Goal: Transaction & Acquisition: Subscribe to service/newsletter

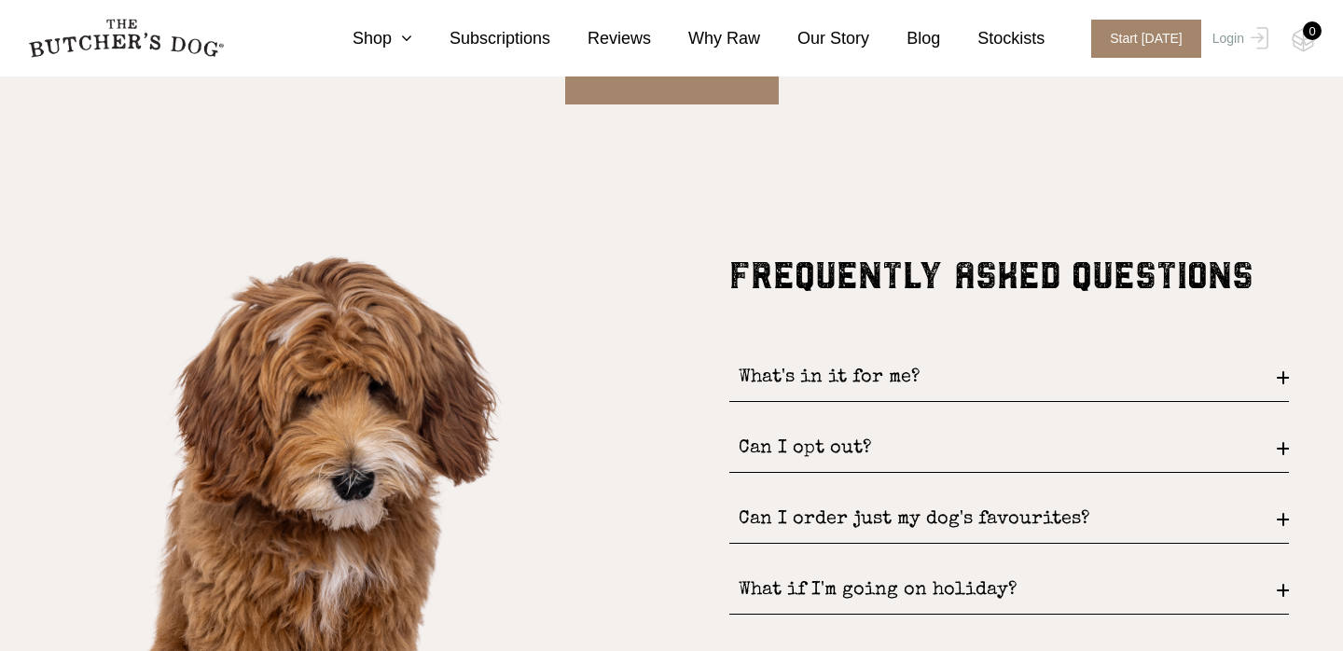
scroll to position [2160, 0]
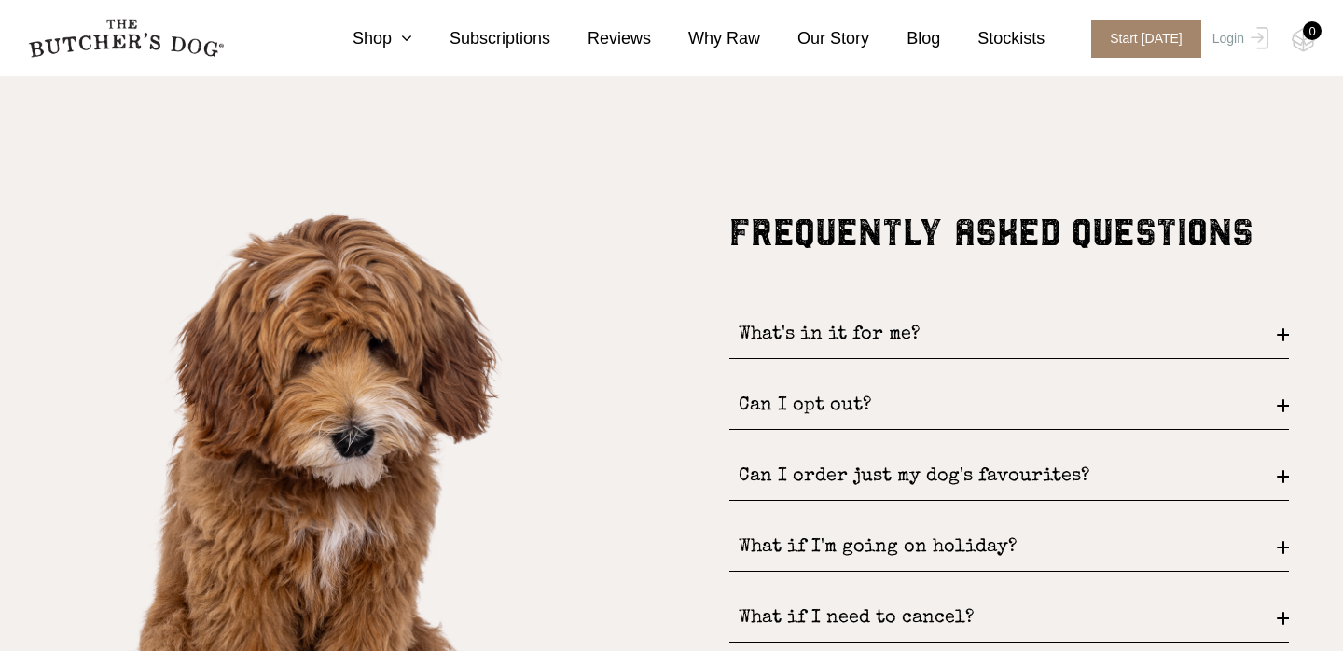
click at [918, 331] on div "What's in it for me?" at bounding box center [1009, 336] width 560 height 48
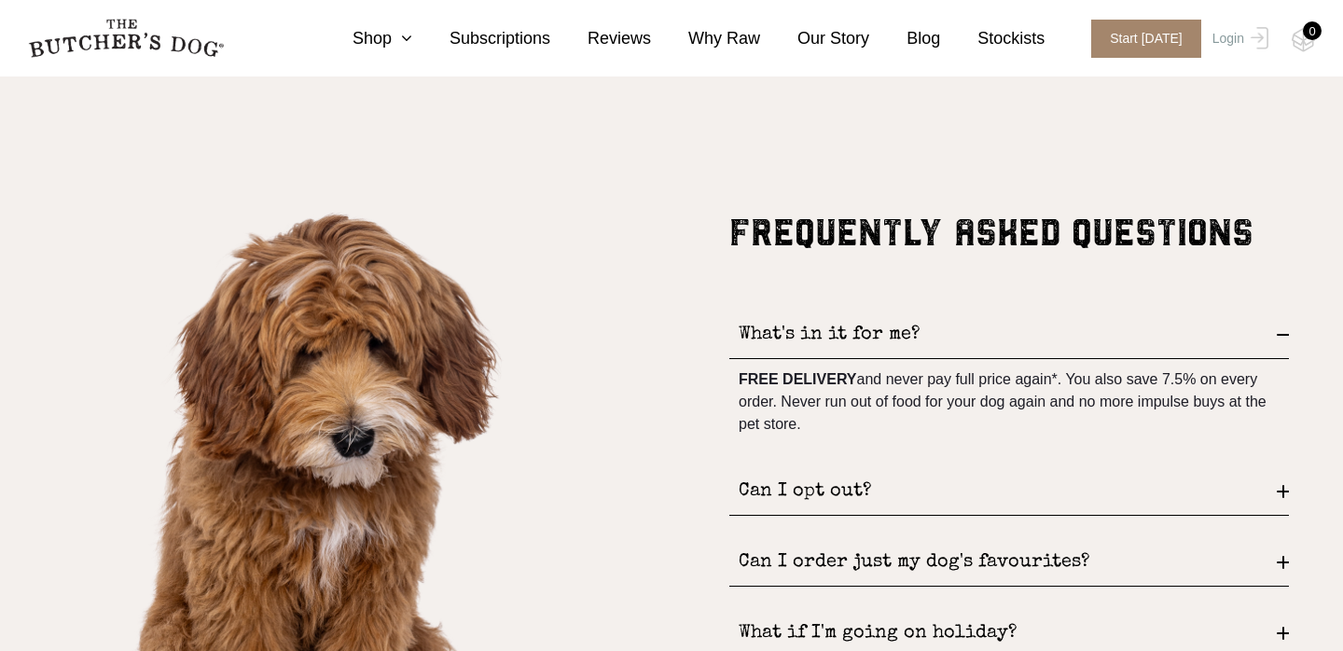
click at [914, 332] on div "What's in it for me?" at bounding box center [1009, 336] width 560 height 48
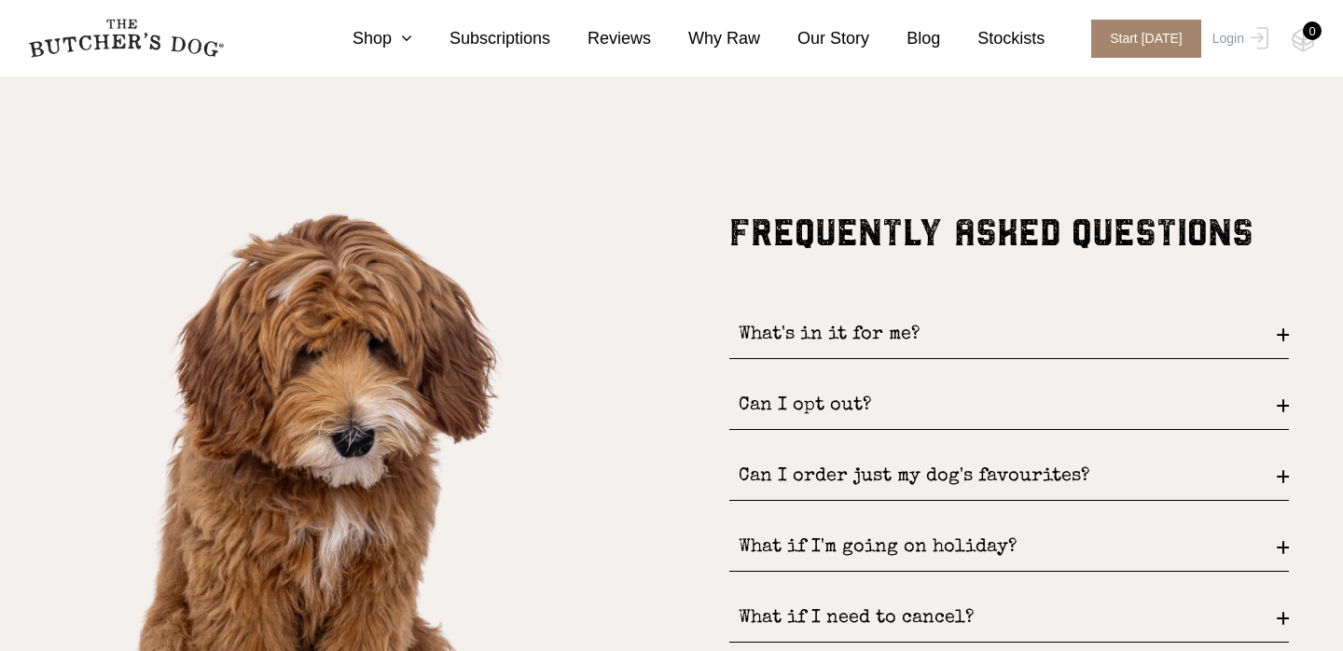
click at [910, 408] on div "Can I opt out?" at bounding box center [1009, 406] width 560 height 48
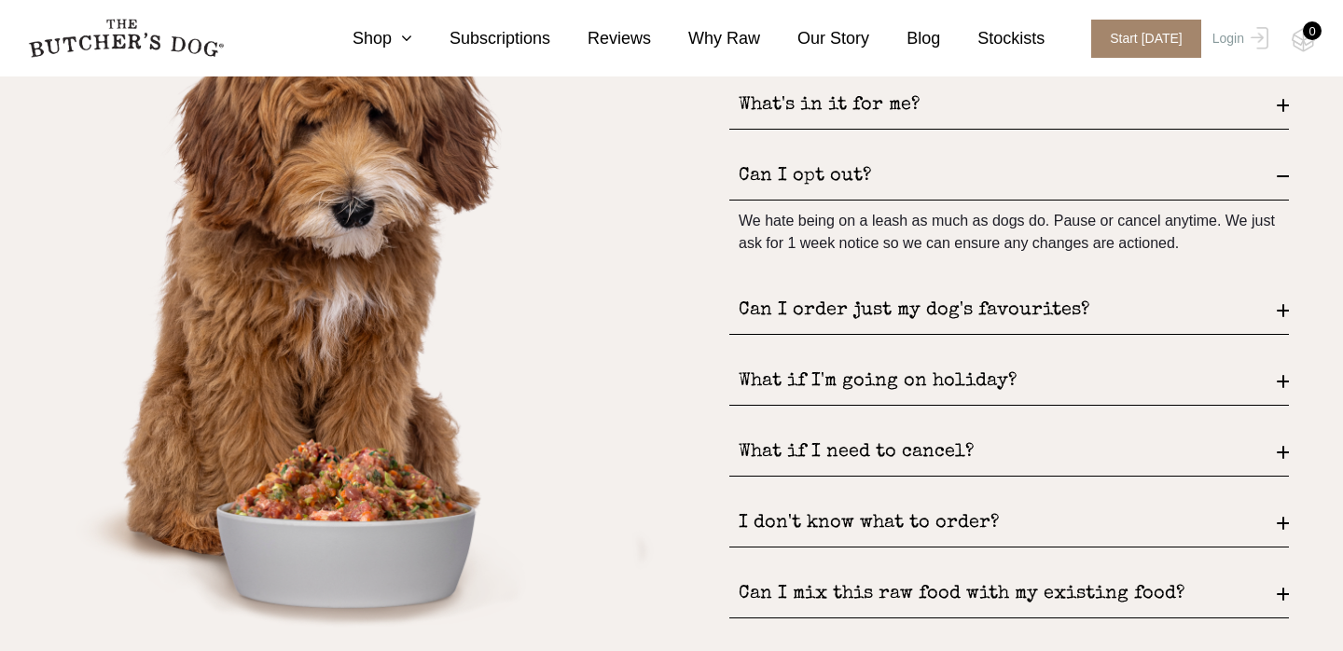
scroll to position [2395, 0]
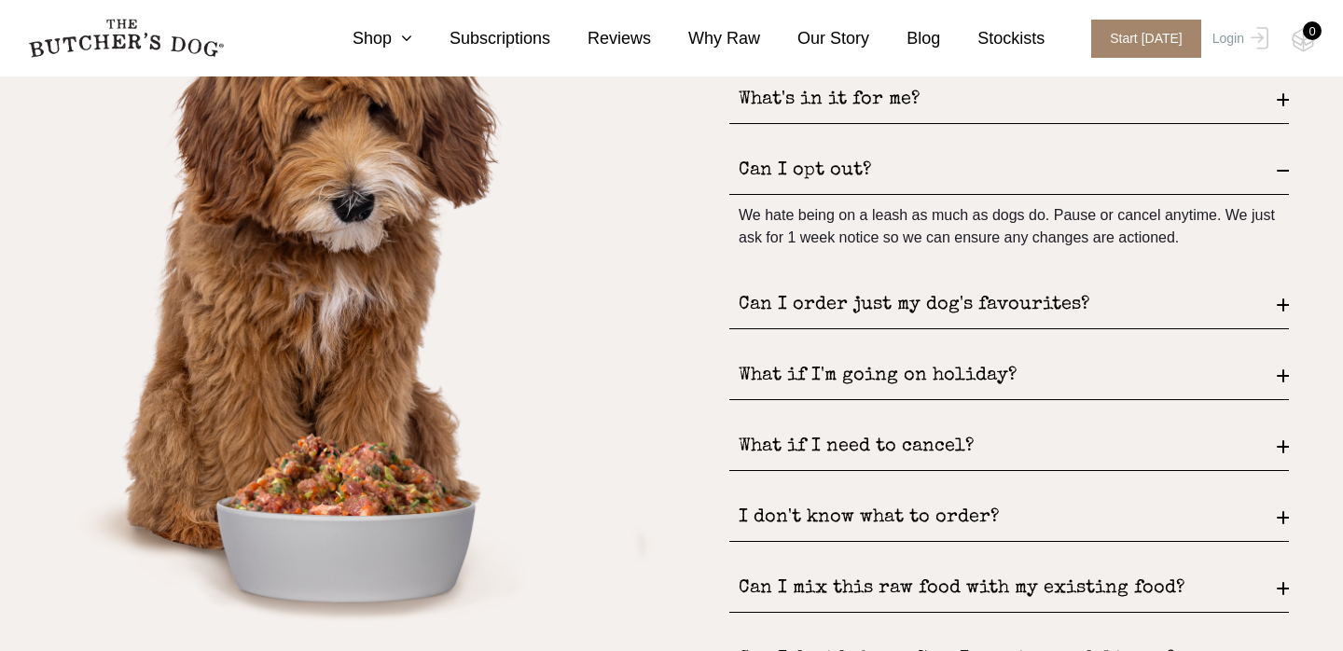
click at [942, 308] on div "Can I order just my dog's favourites?" at bounding box center [1009, 306] width 560 height 48
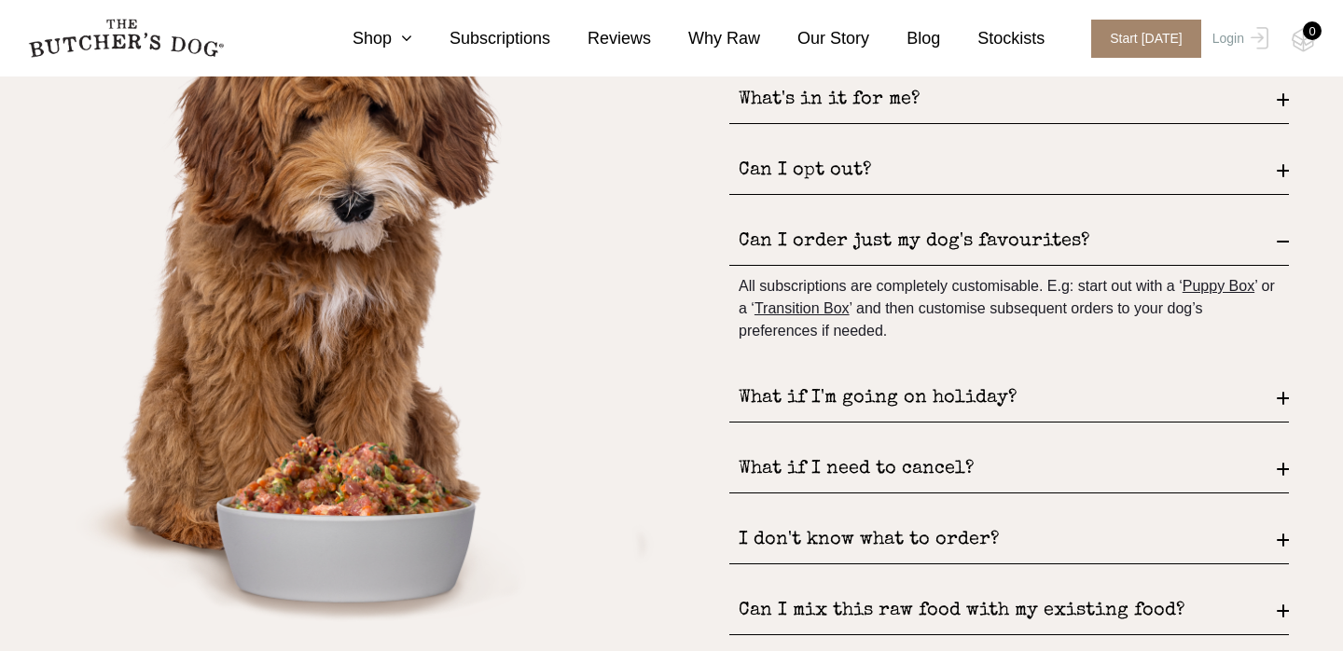
click at [825, 400] on div "What if I'm going on holiday?" at bounding box center [1009, 399] width 560 height 48
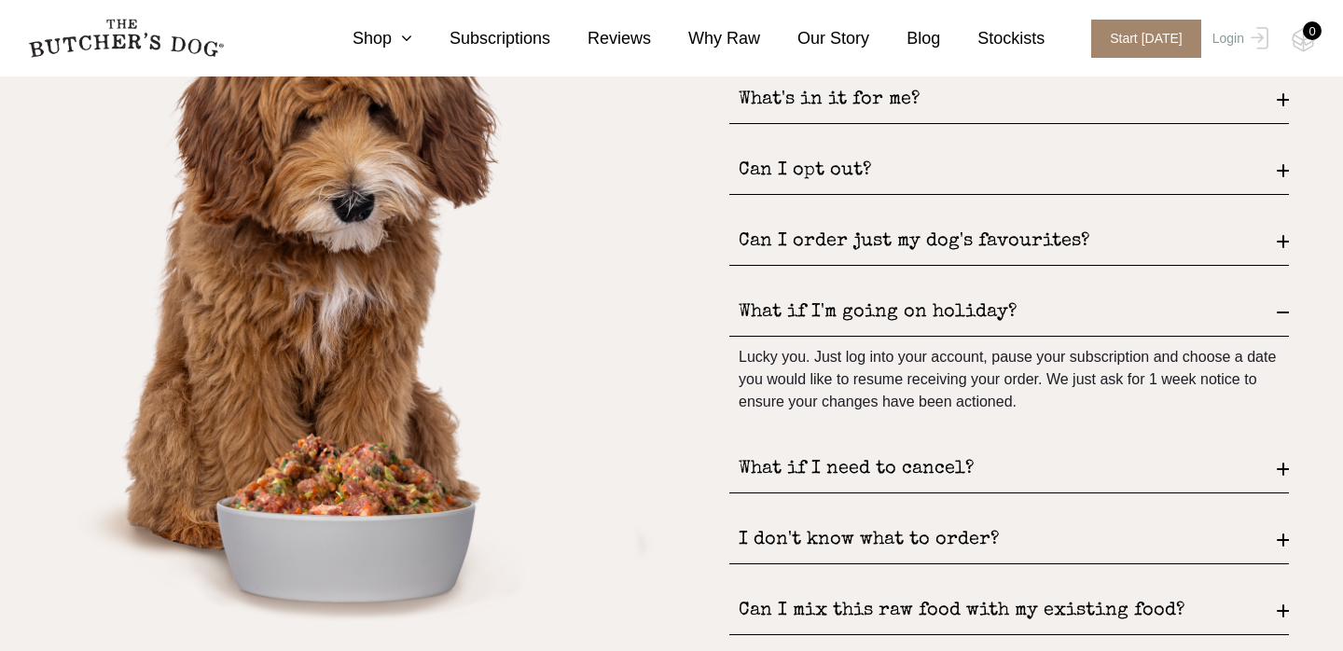
click at [880, 322] on div "What if I'm going on holiday?" at bounding box center [1009, 313] width 560 height 48
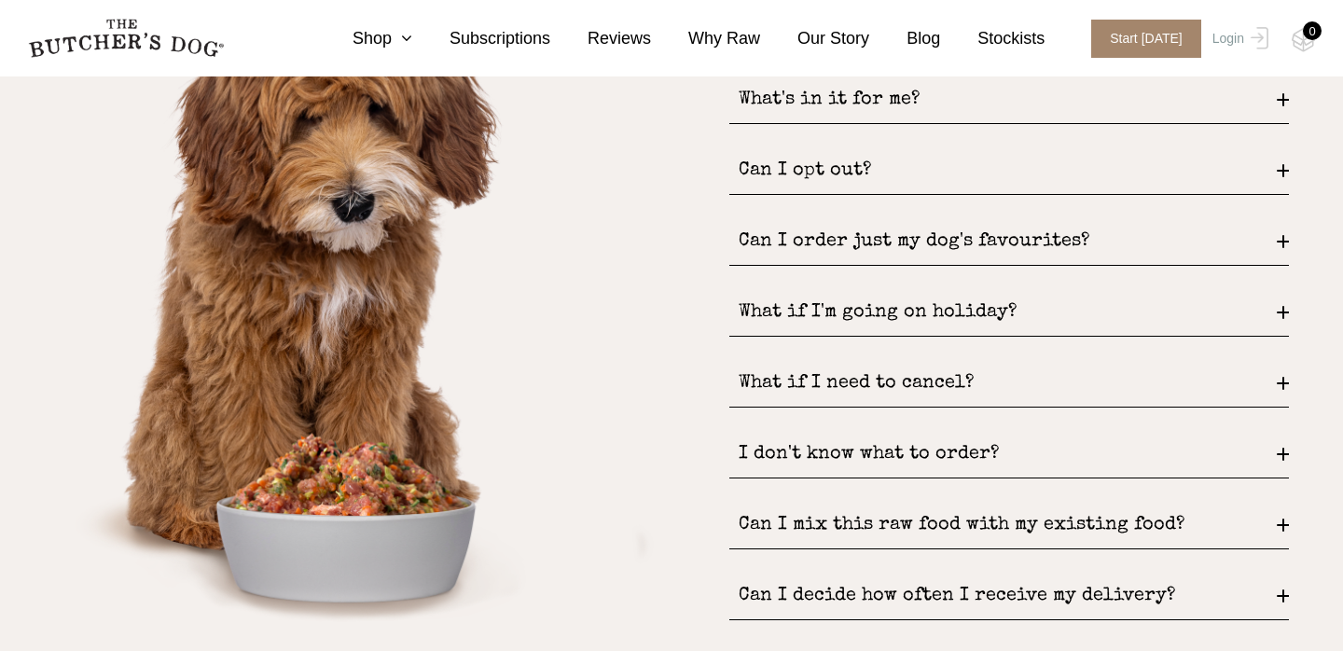
scroll to position [2486, 0]
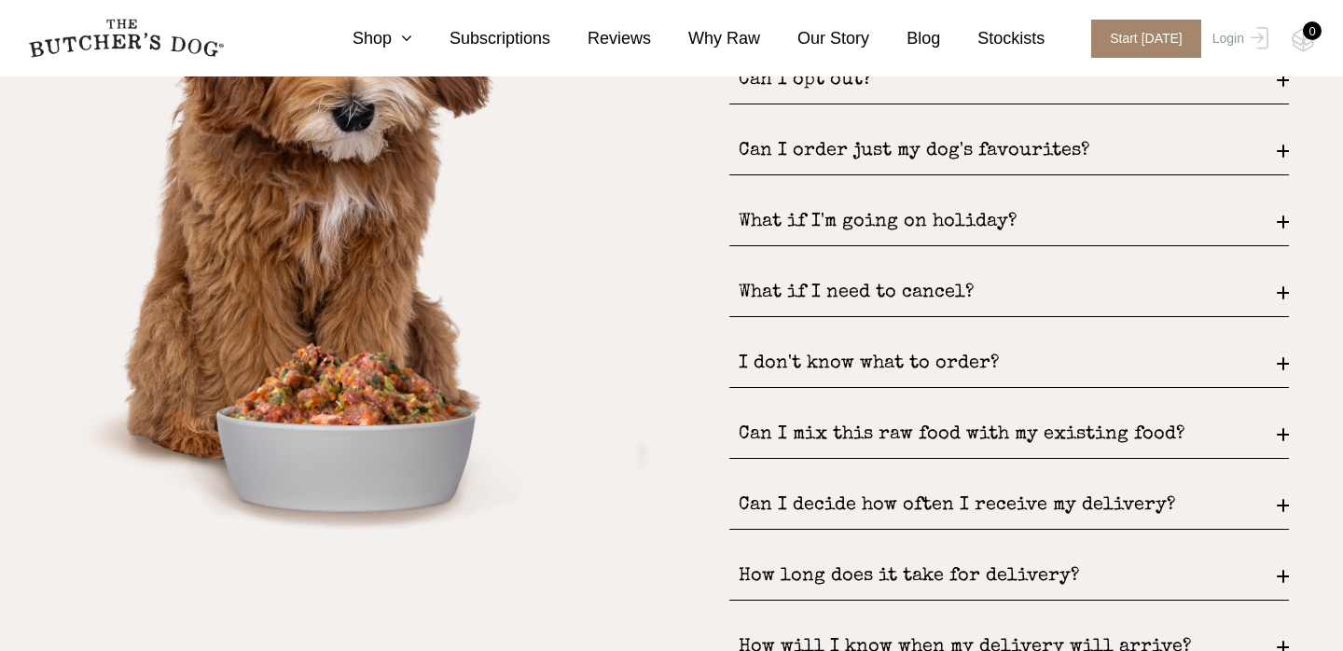
click at [844, 381] on div "I don't know what to order?" at bounding box center [1009, 364] width 560 height 48
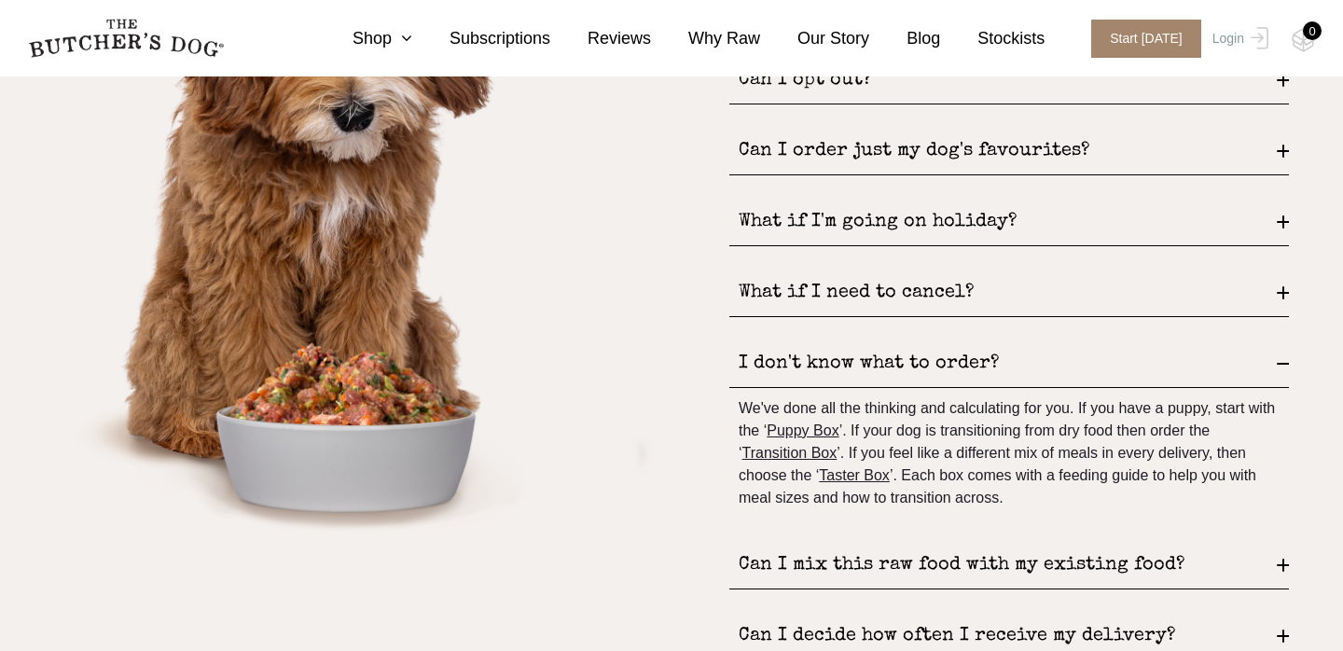
scroll to position [2647, 0]
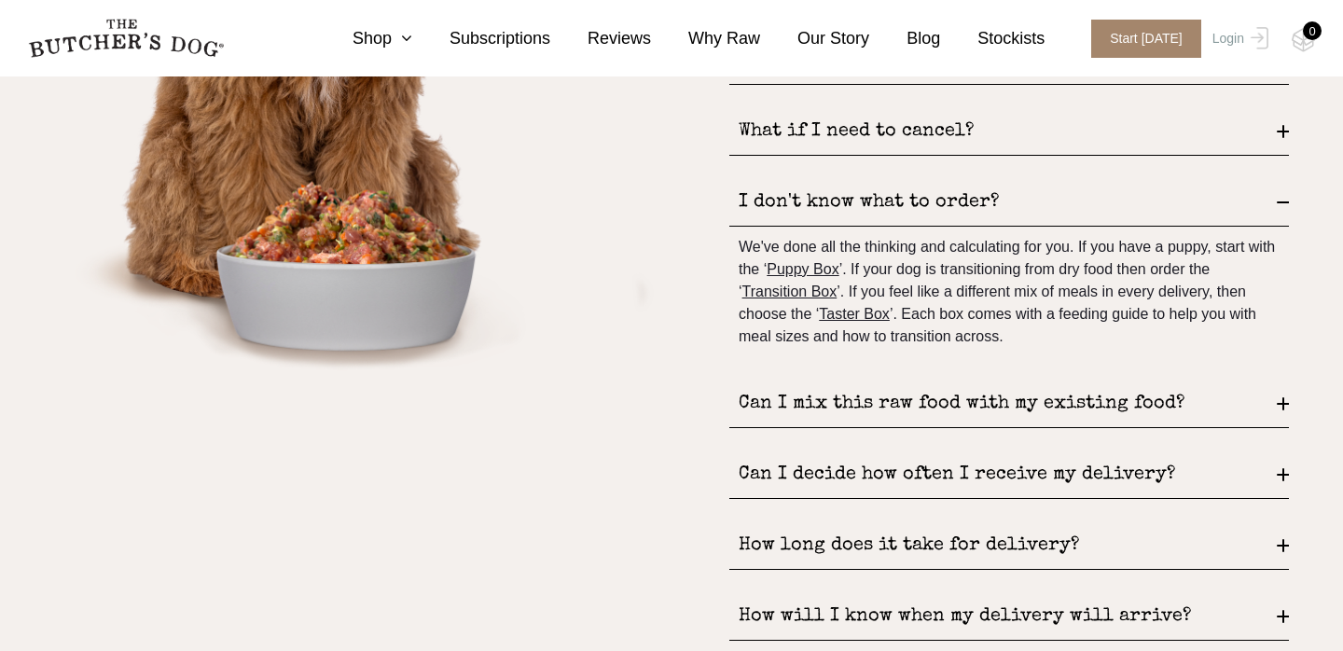
click at [930, 404] on div "Can I mix this raw food with my existing food?" at bounding box center [1009, 405] width 560 height 48
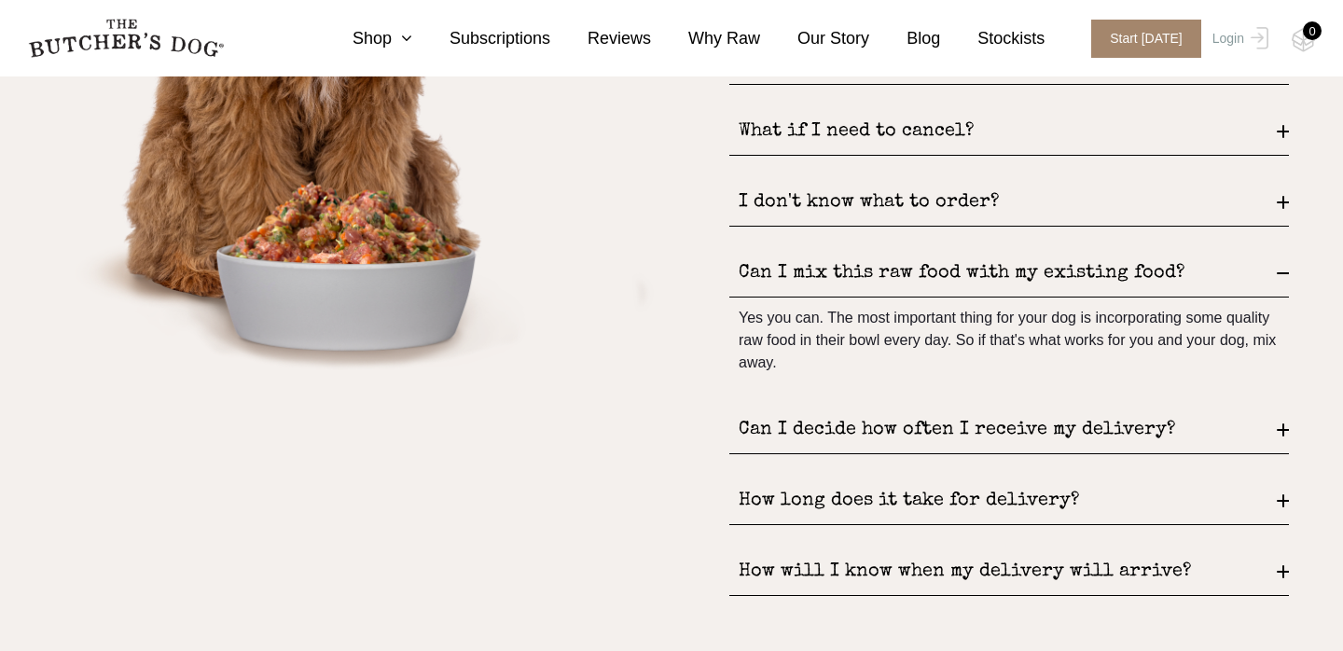
click at [799, 415] on div "Can I decide how often I receive my delivery?" at bounding box center [1009, 431] width 560 height 48
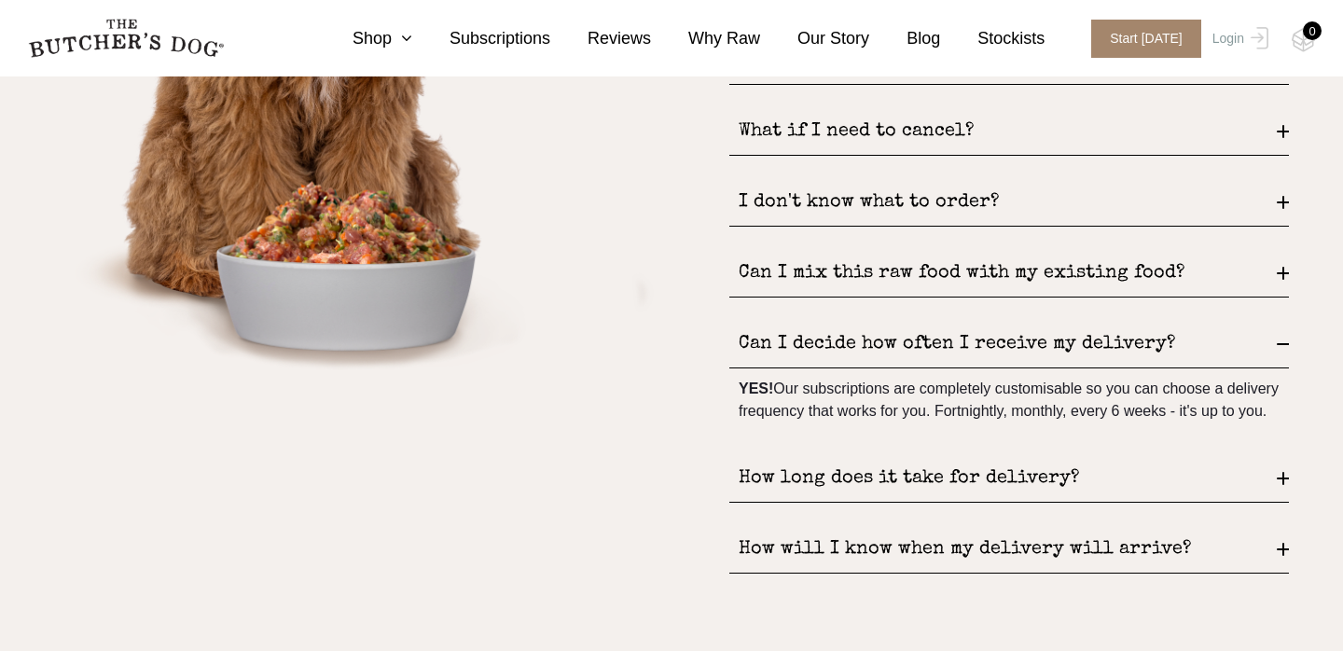
click at [800, 325] on div "Can I decide how often I receive my delivery?" at bounding box center [1009, 345] width 560 height 48
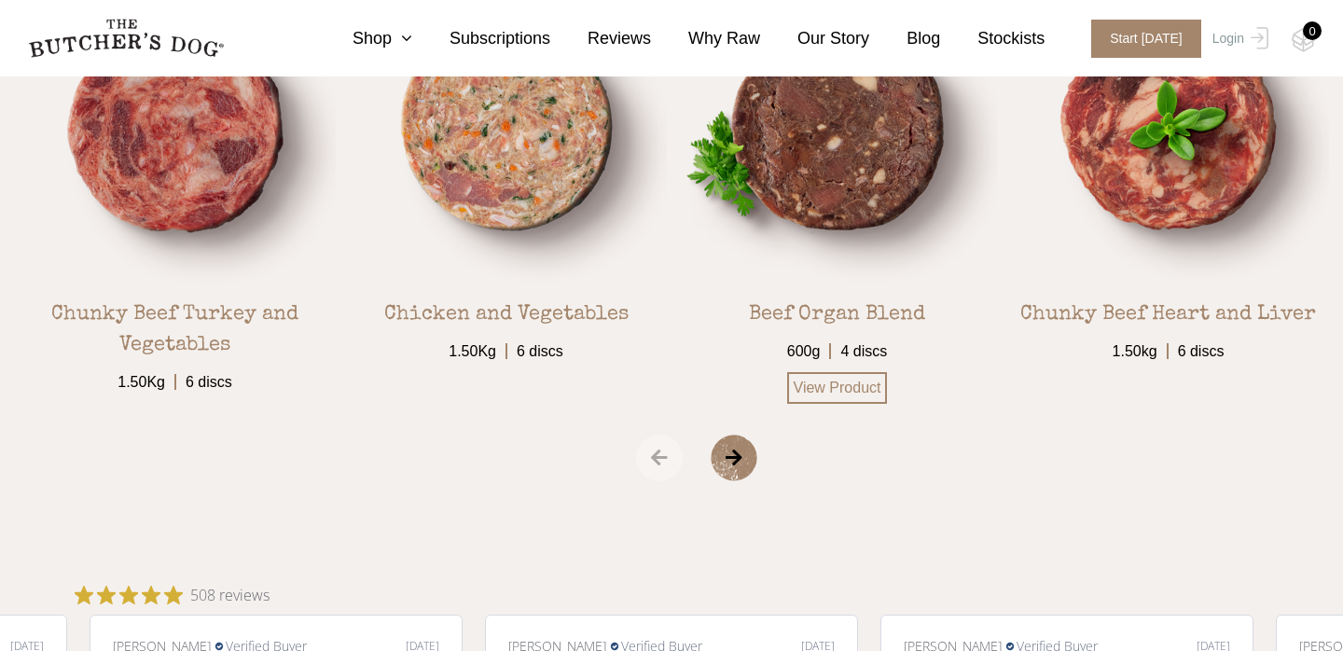
scroll to position [3271, 0]
click at [750, 450] on span "›" at bounding box center [757, 459] width 93 height 47
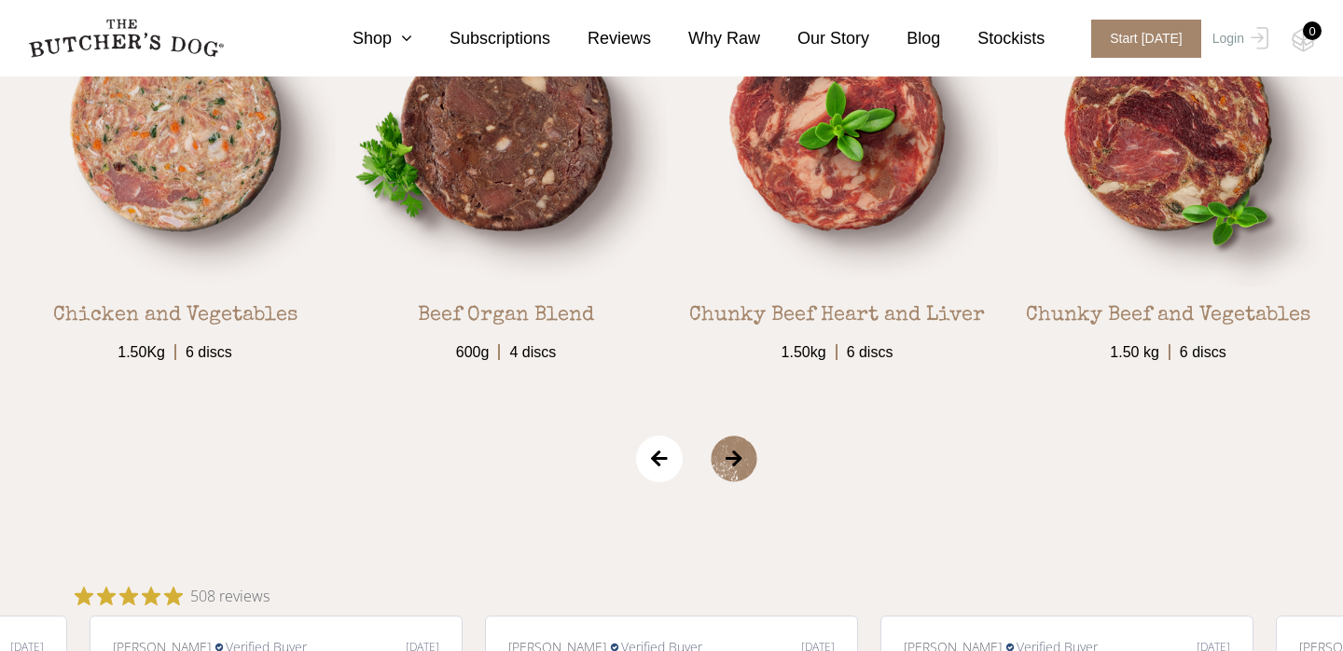
click at [750, 450] on span "›" at bounding box center [757, 459] width 93 height 47
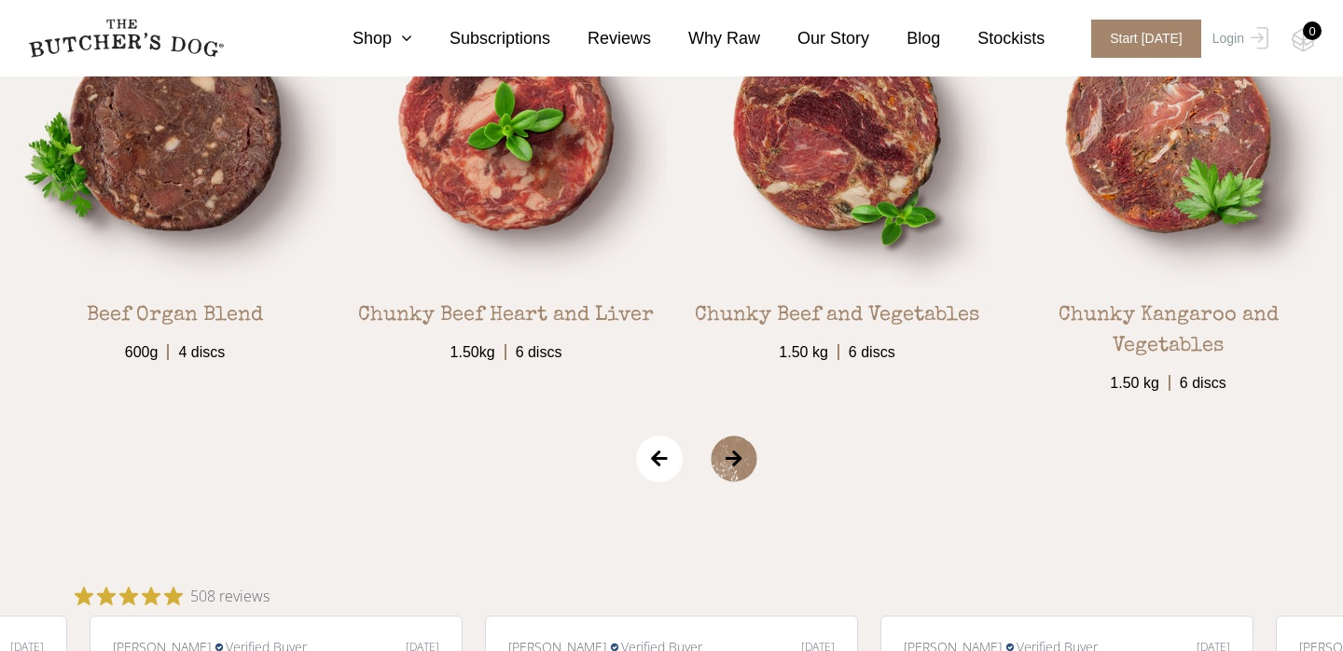
click at [750, 450] on span "›" at bounding box center [757, 459] width 93 height 47
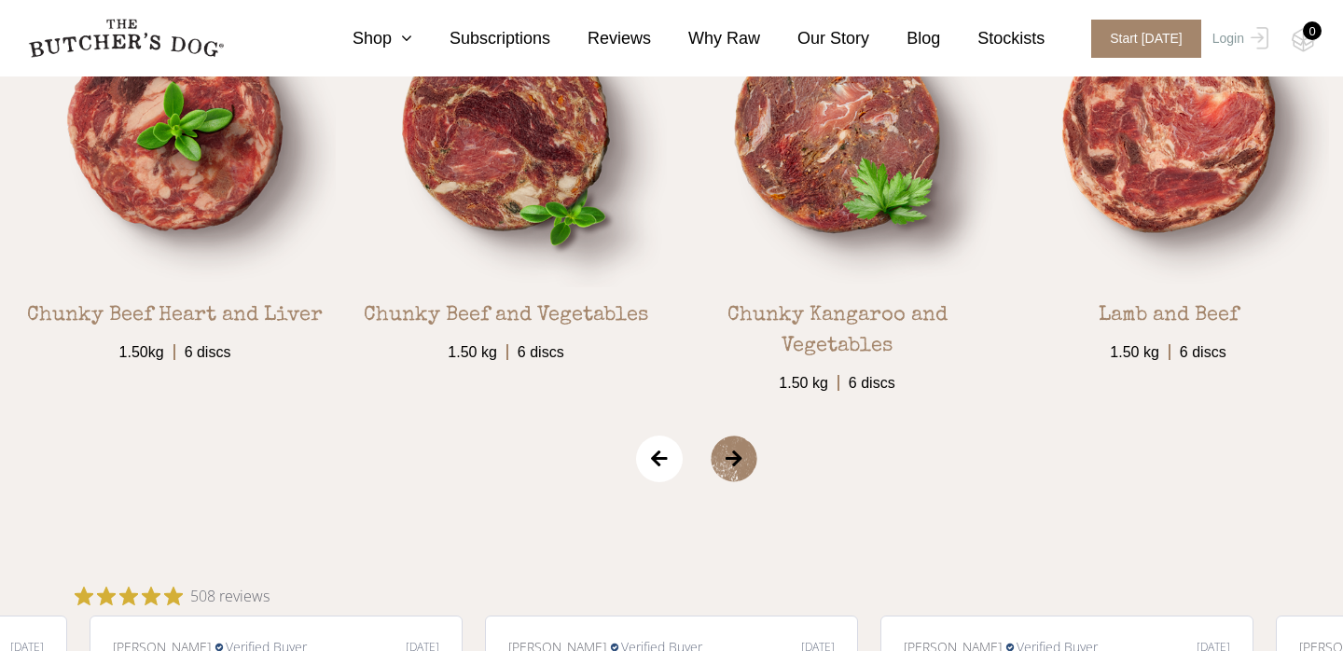
click at [750, 450] on span "›" at bounding box center [757, 459] width 93 height 47
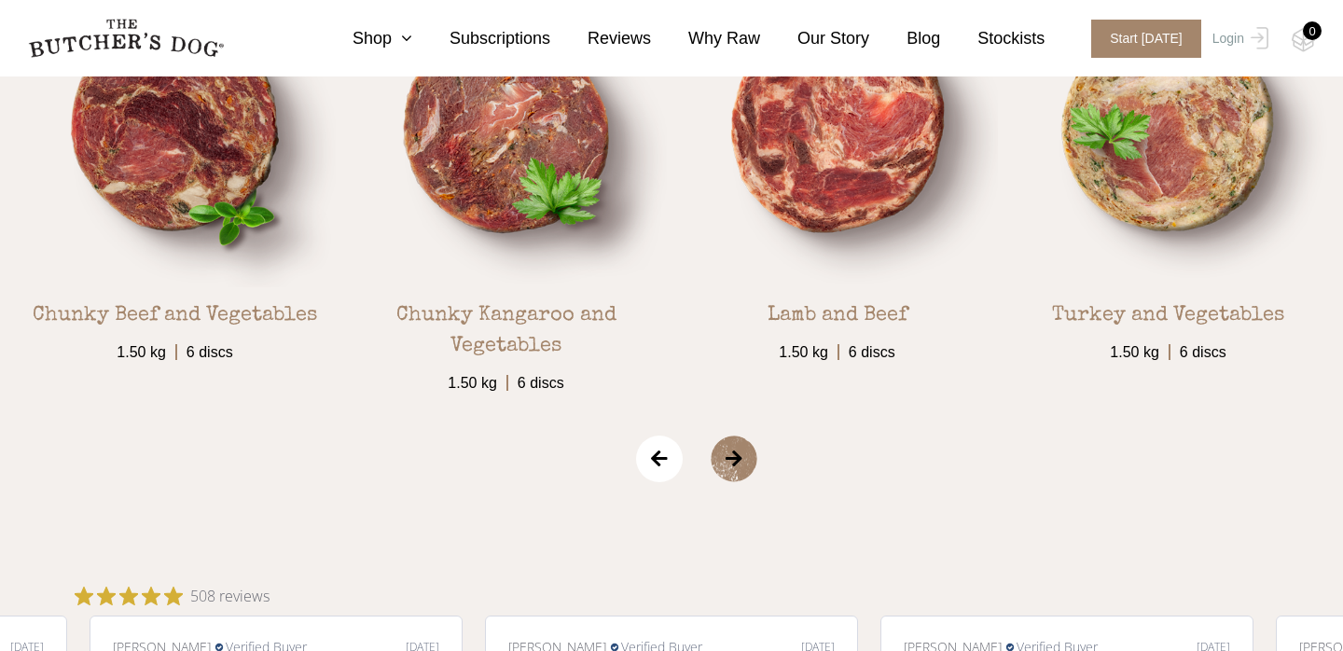
click at [750, 450] on span "›" at bounding box center [757, 459] width 93 height 47
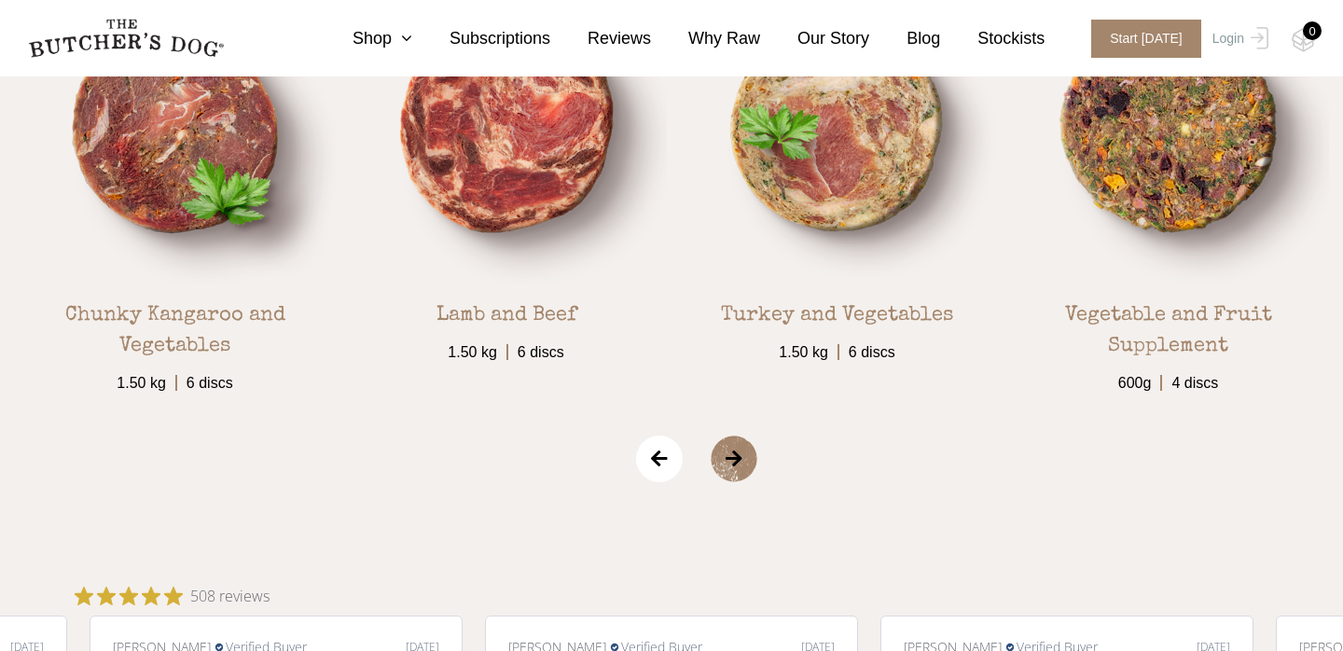
click at [750, 450] on span "›" at bounding box center [757, 459] width 93 height 47
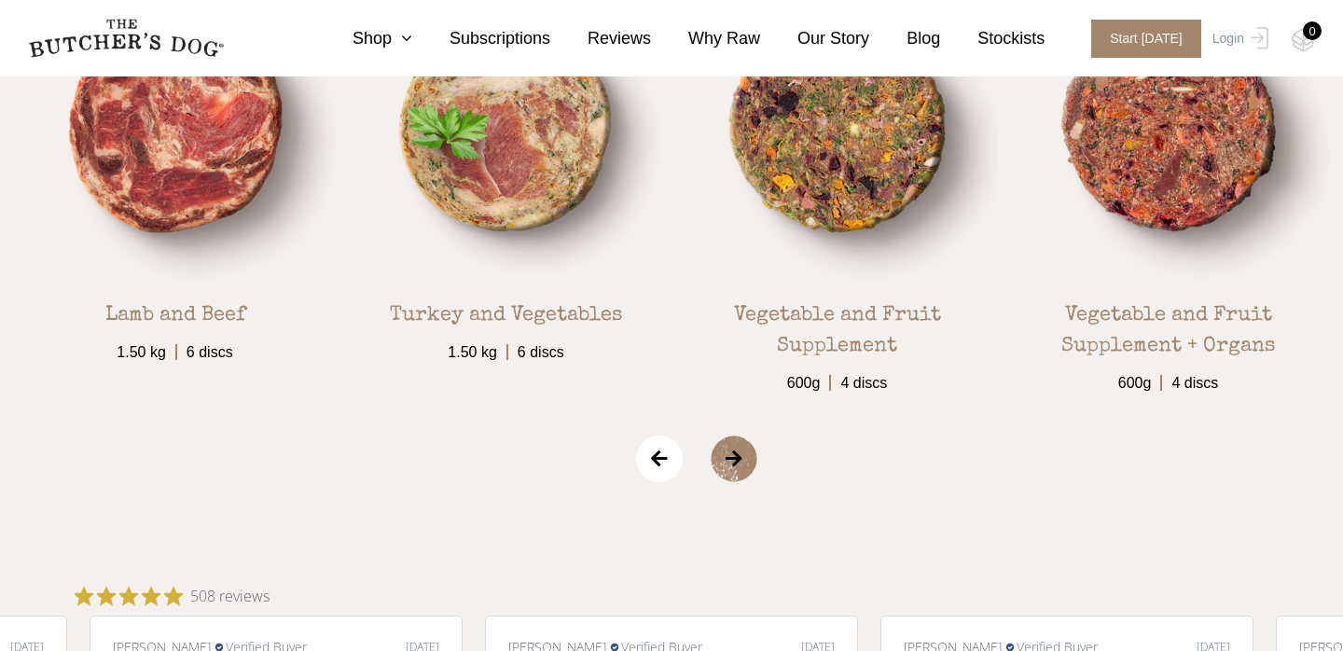
click at [750, 450] on span "›" at bounding box center [757, 459] width 93 height 47
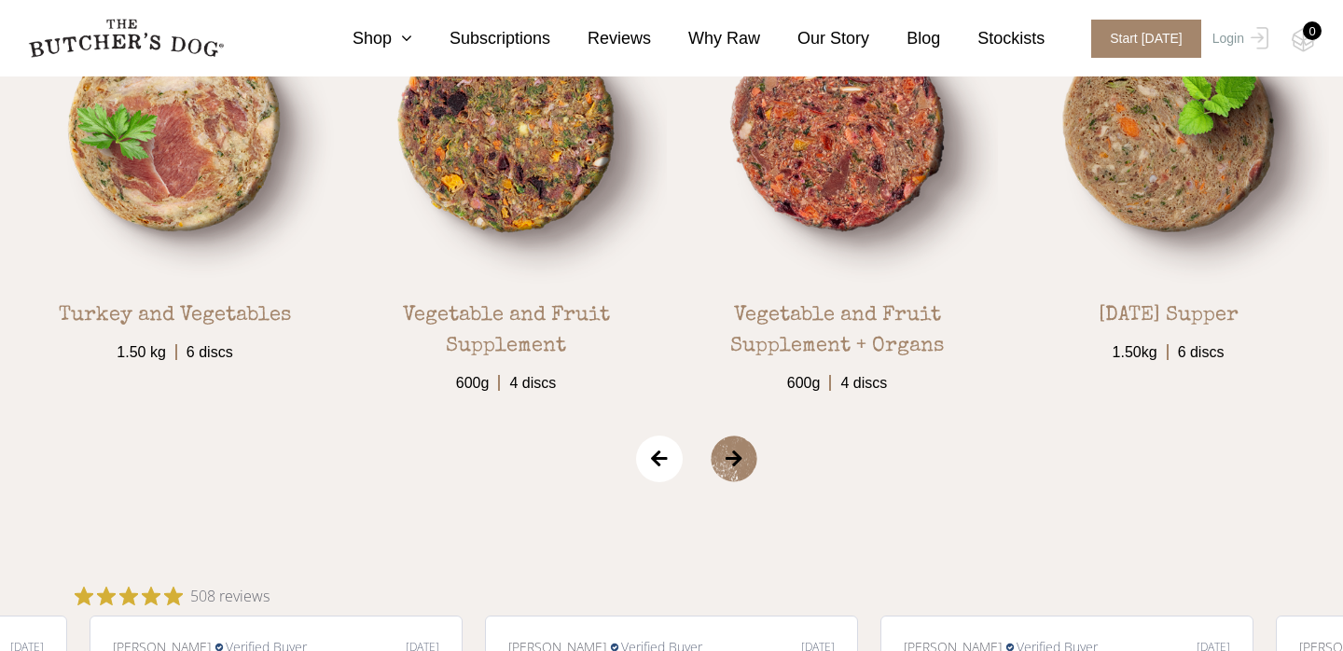
click at [750, 450] on span "›" at bounding box center [757, 459] width 93 height 47
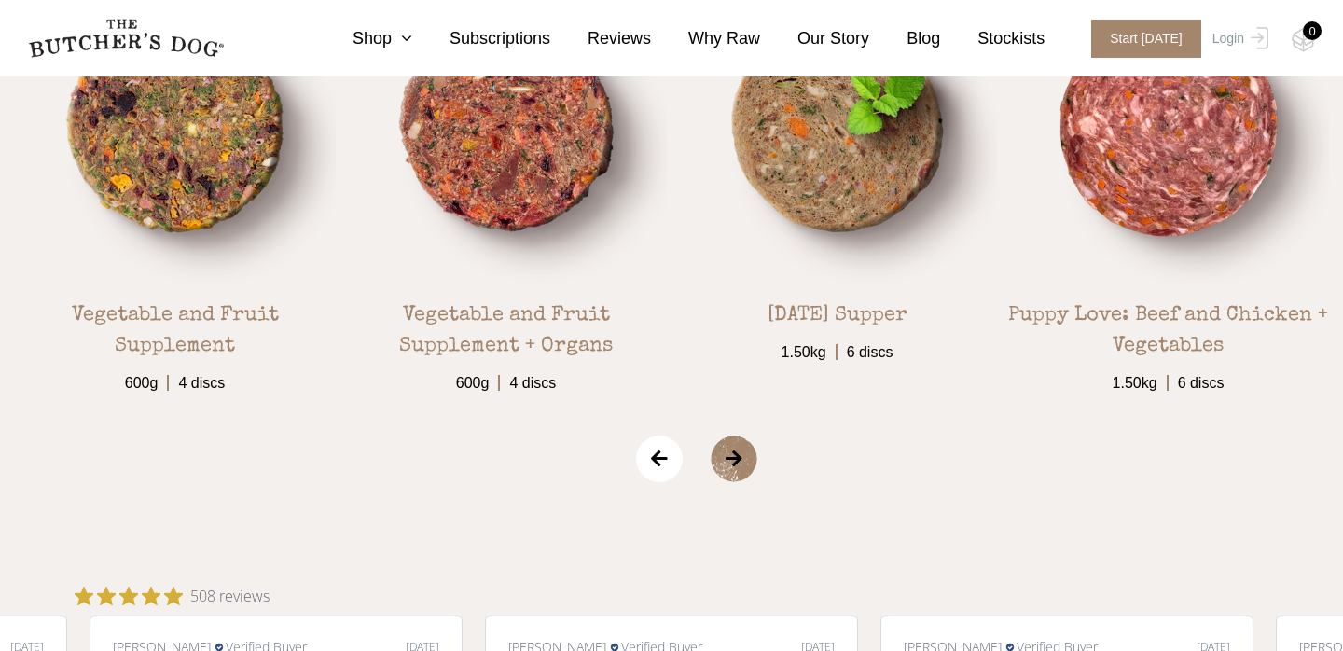
click at [750, 450] on span "›" at bounding box center [757, 459] width 93 height 47
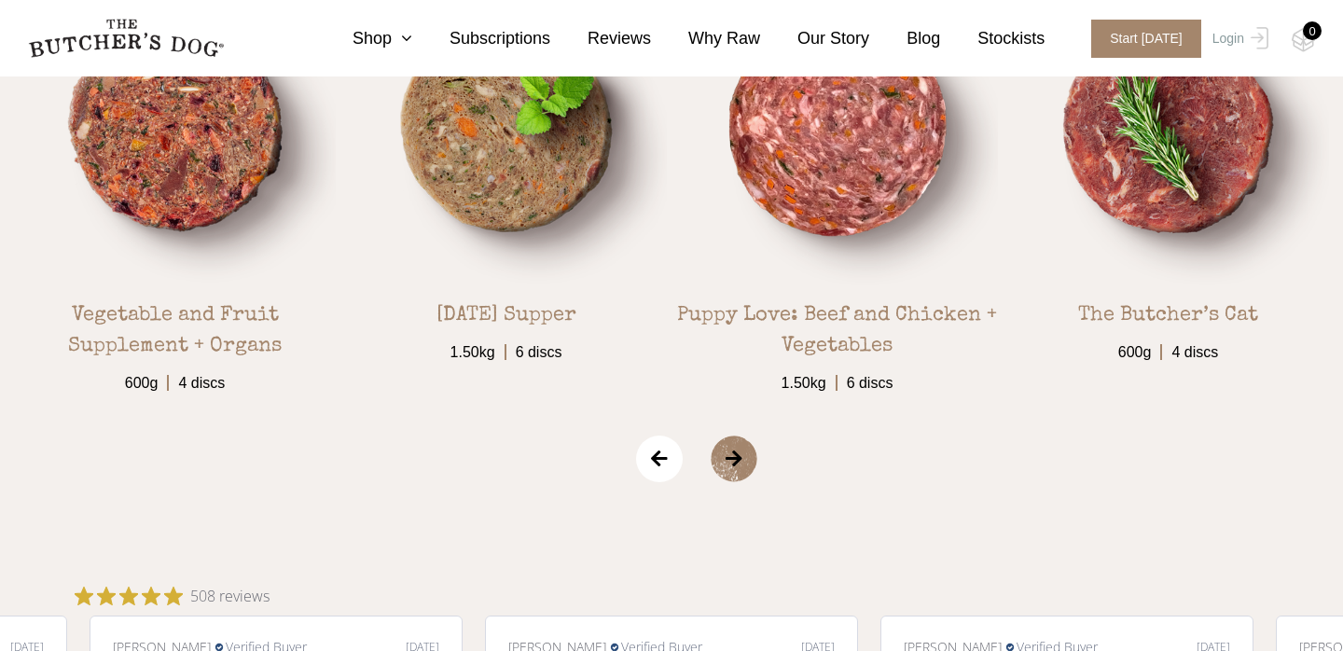
click at [750, 450] on span "›" at bounding box center [757, 459] width 93 height 47
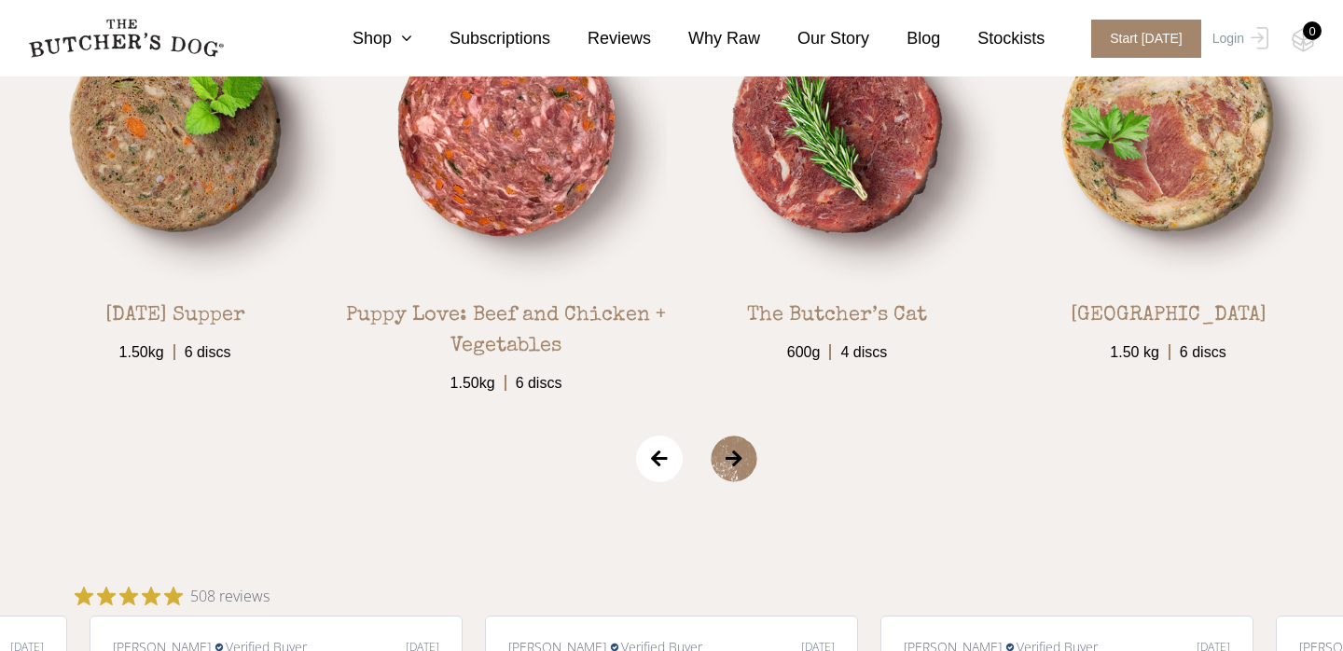
click at [750, 450] on span "›" at bounding box center [757, 459] width 93 height 47
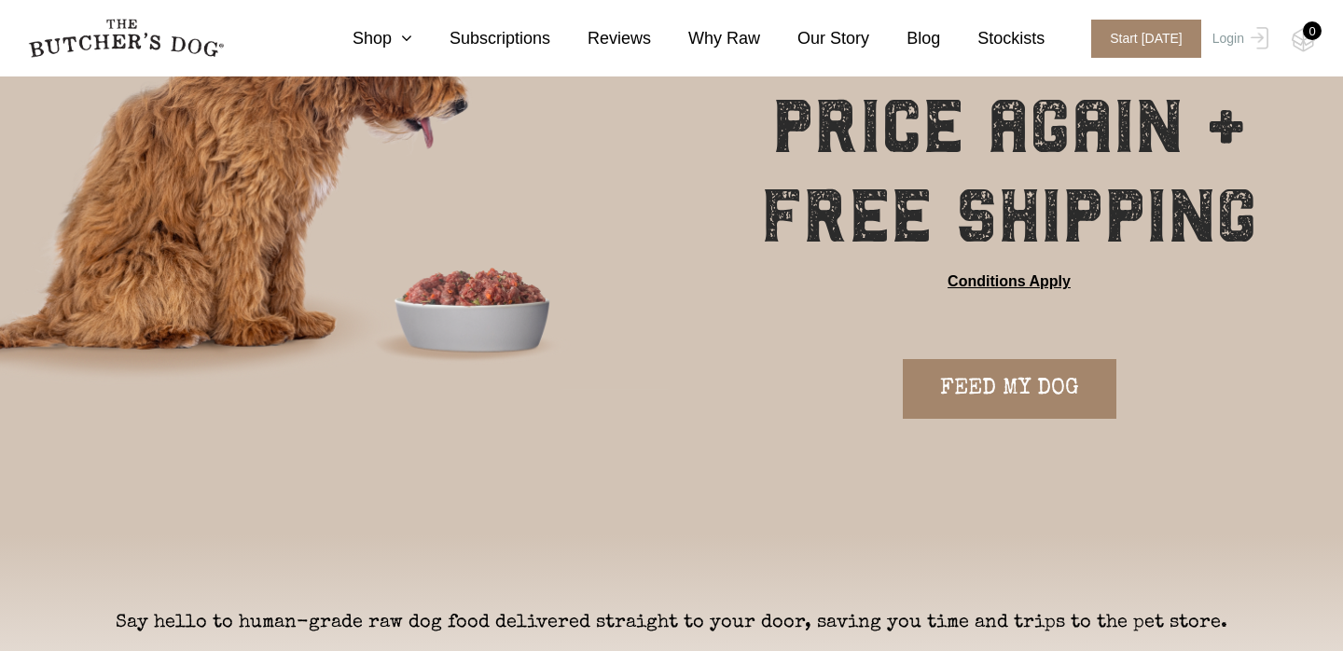
scroll to position [219, 0]
click at [381, 40] on link "Shop" at bounding box center [363, 38] width 97 height 25
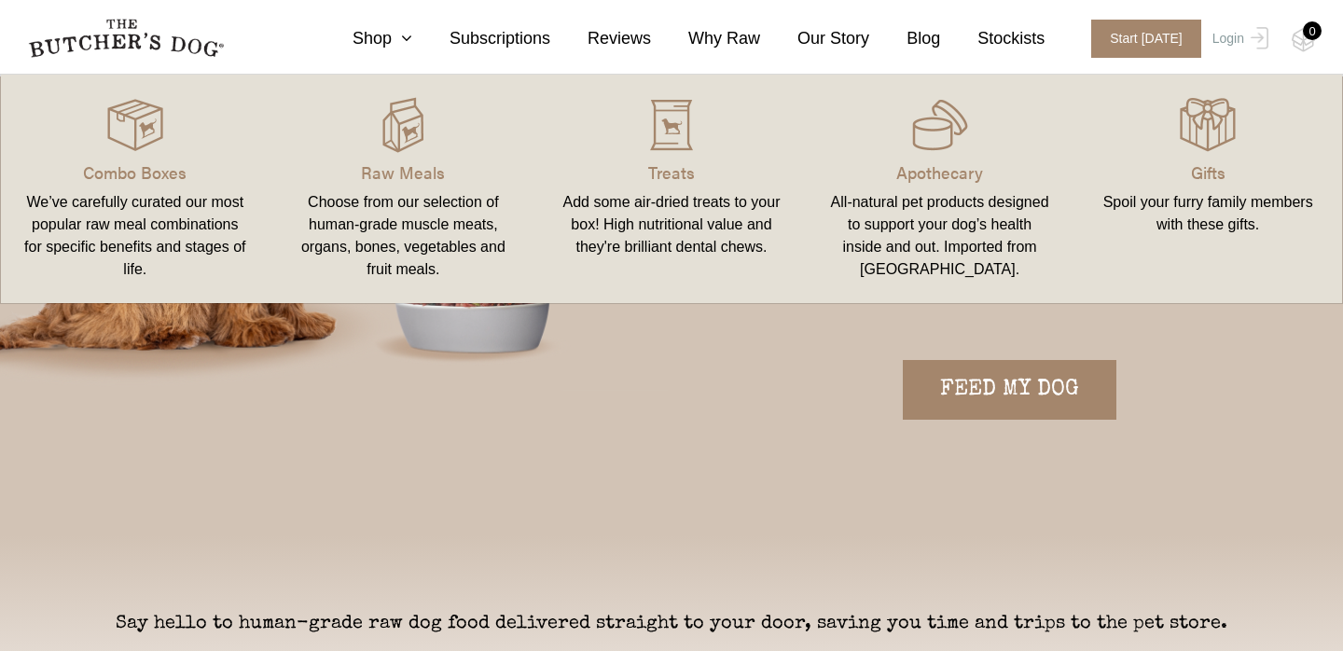
click at [511, 222] on div "Choose from our selection of human-grade muscle meats, organs, bones, vegetable…" at bounding box center [404, 236] width 224 height 90
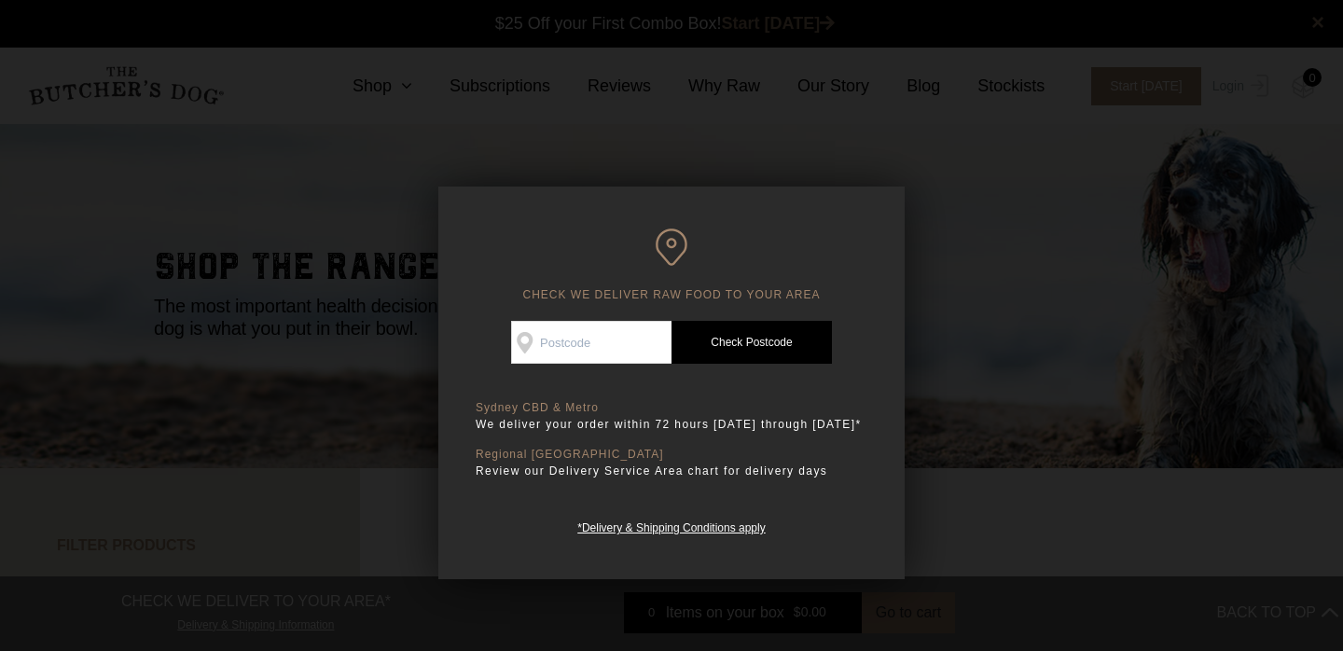
scroll to position [1, 0]
click at [1081, 232] on div at bounding box center [671, 325] width 1343 height 651
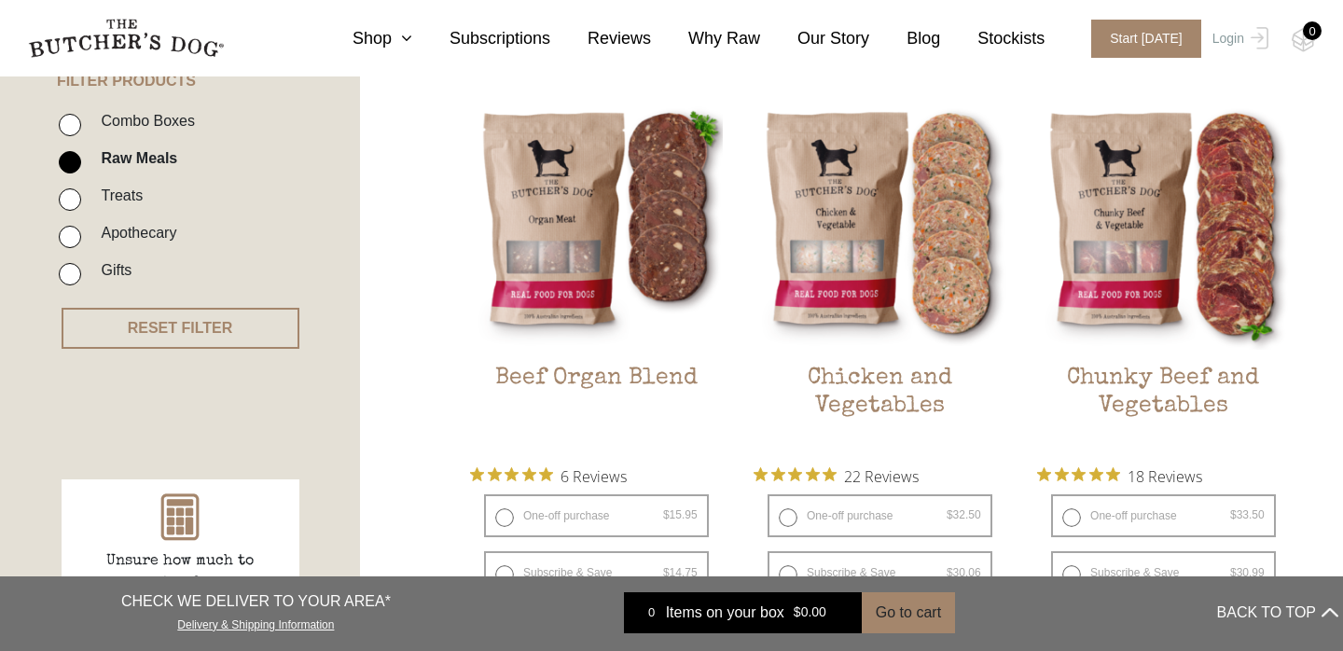
scroll to position [0, 0]
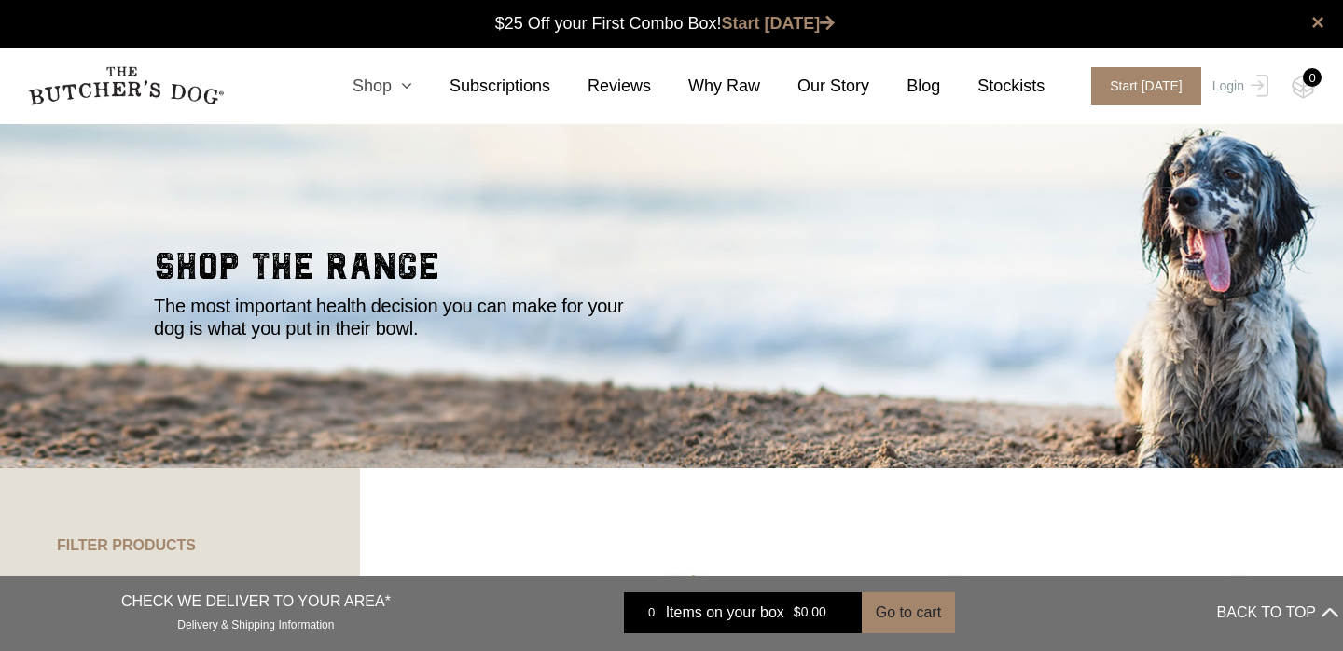
click at [396, 85] on link "Shop" at bounding box center [363, 86] width 97 height 25
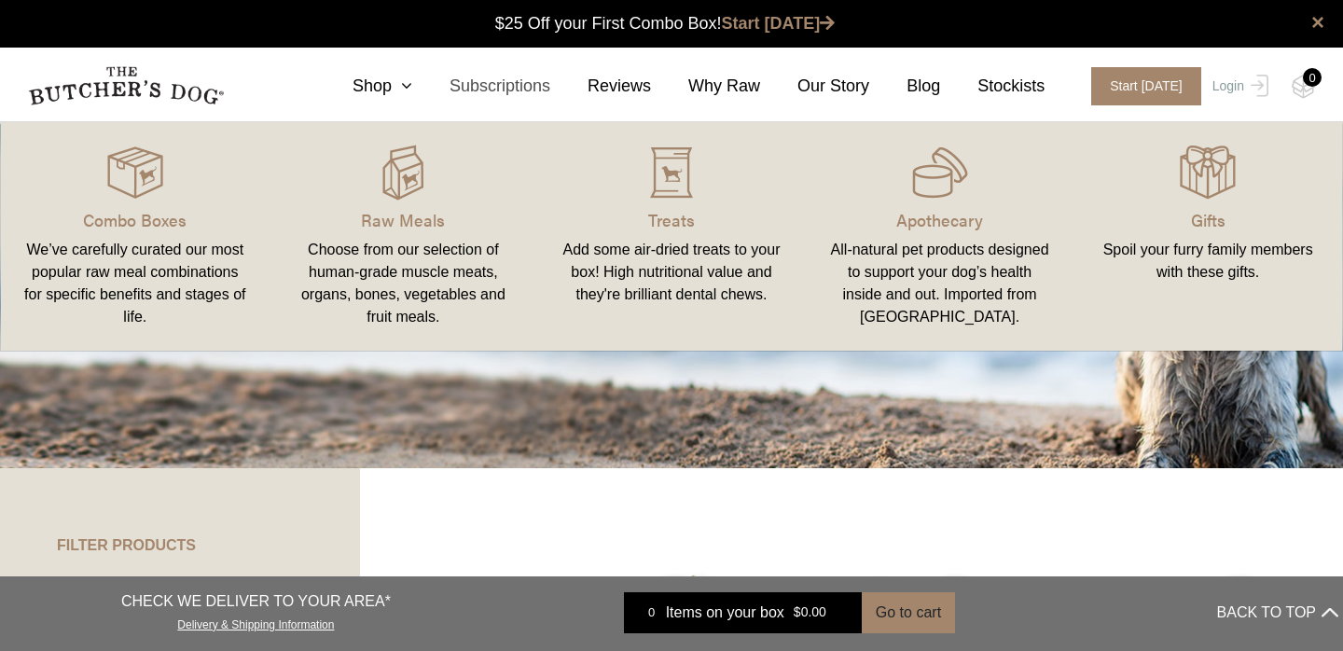
click at [518, 80] on link "Subscriptions" at bounding box center [481, 86] width 138 height 25
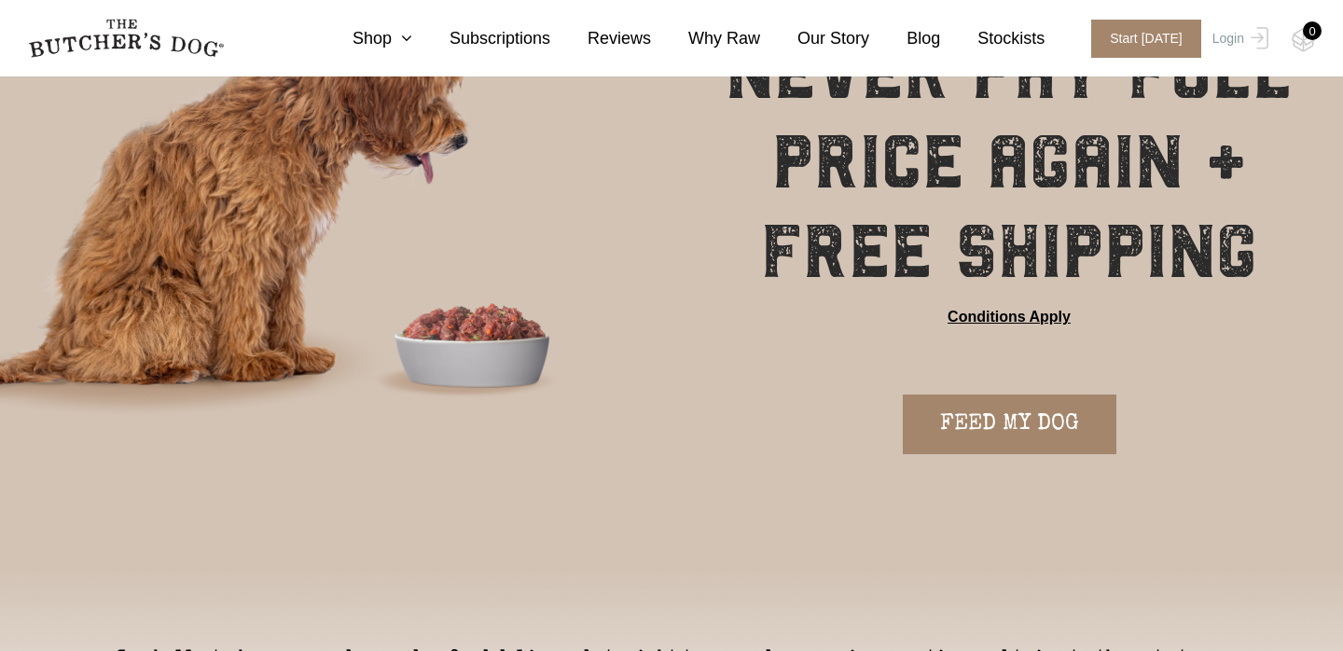
scroll to position [190, 0]
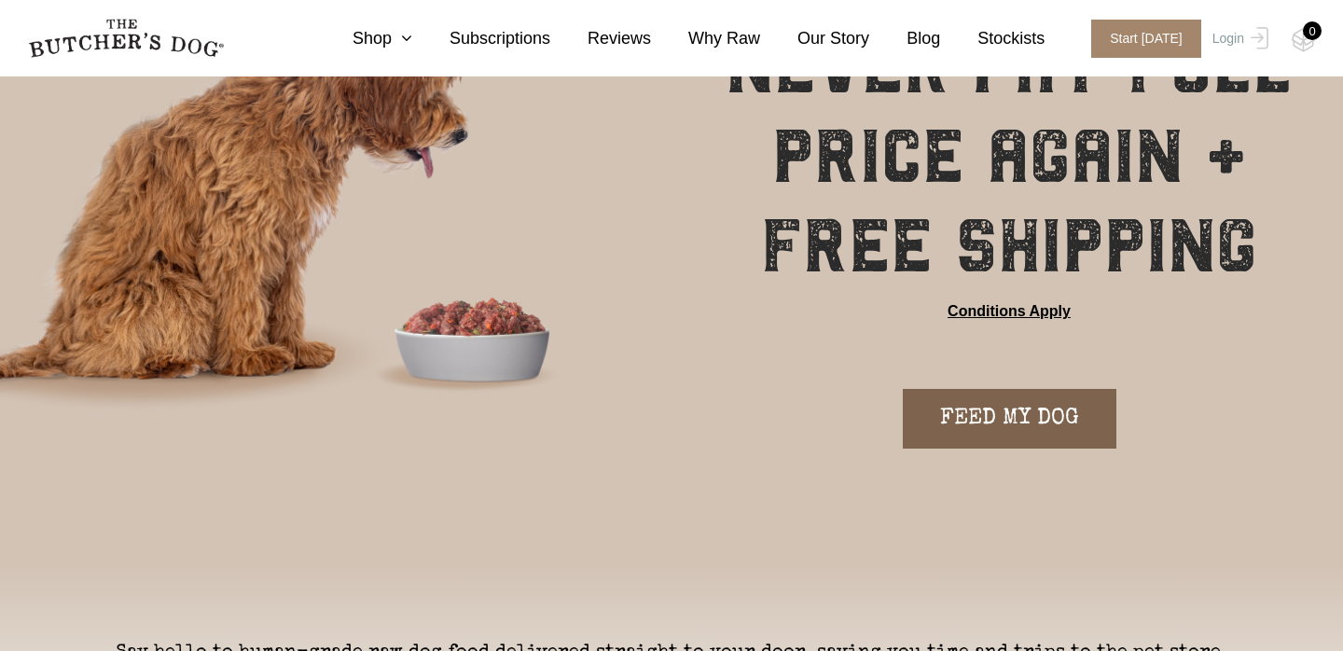
click at [991, 416] on link "FEED MY DOG" at bounding box center [1010, 419] width 214 height 60
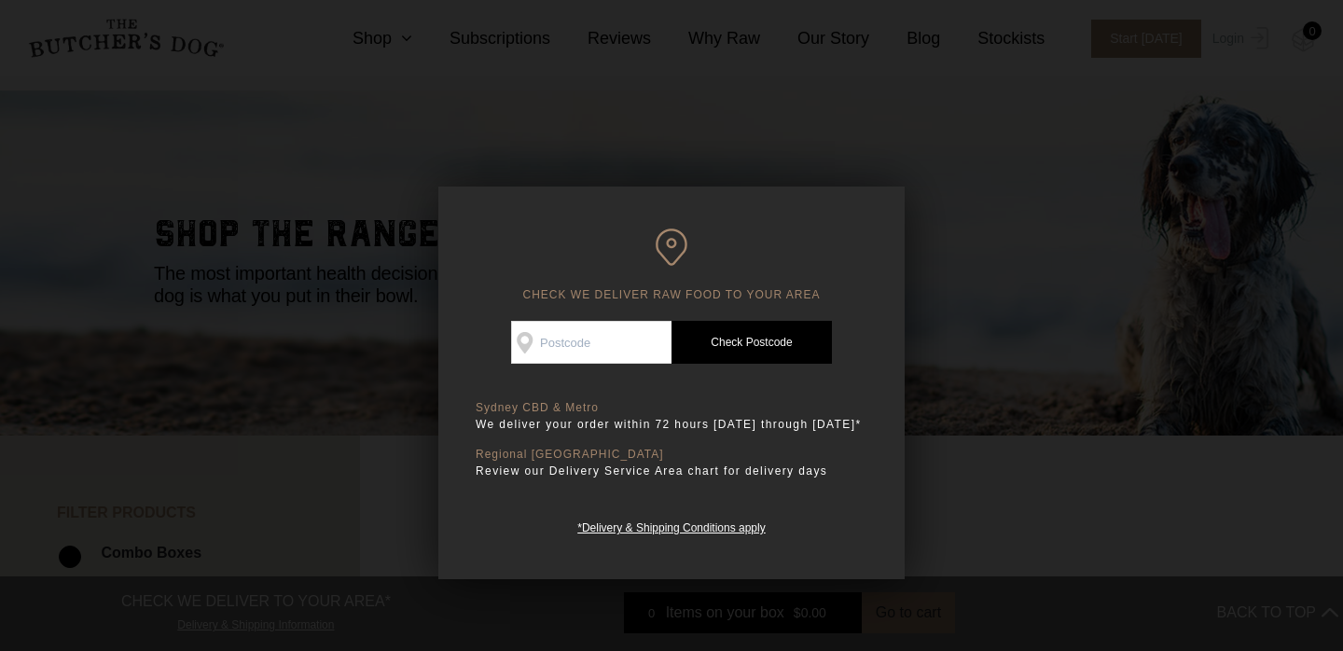
scroll to position [34, 0]
click at [636, 327] on input "Check Availability At" at bounding box center [591, 342] width 160 height 43
type input "2207"
click at [772, 324] on link "Check Postcode" at bounding box center [752, 342] width 160 height 43
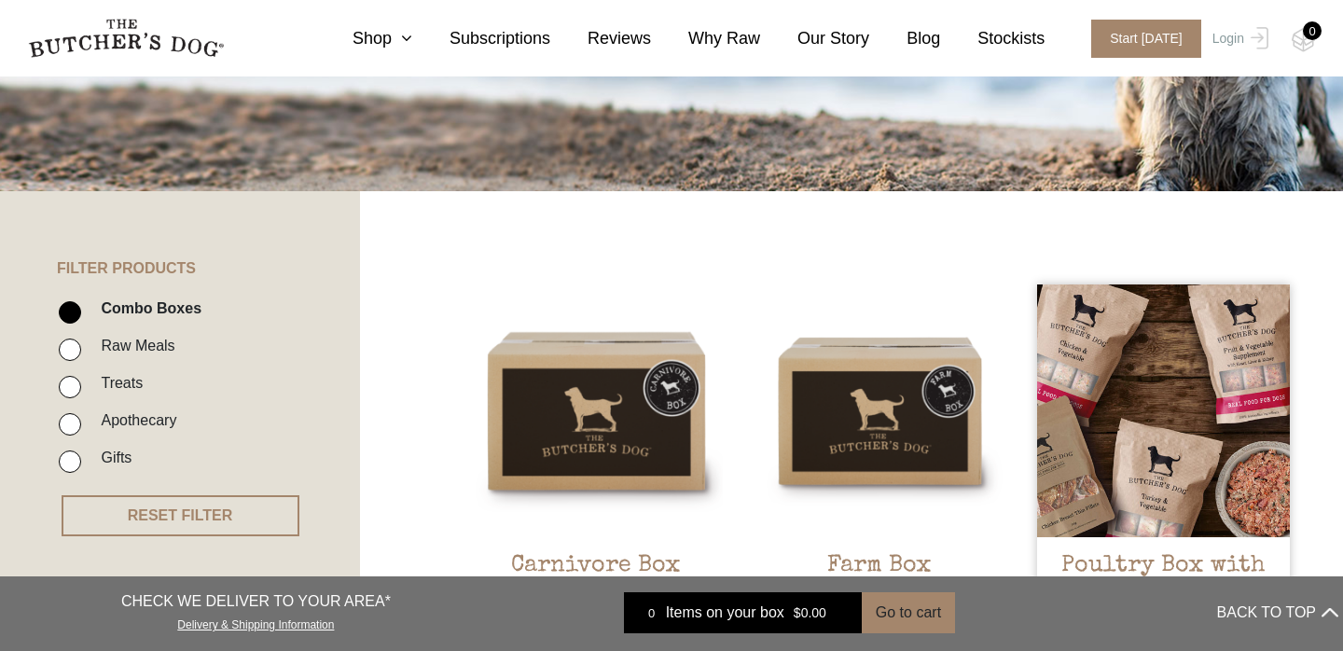
scroll to position [0, 0]
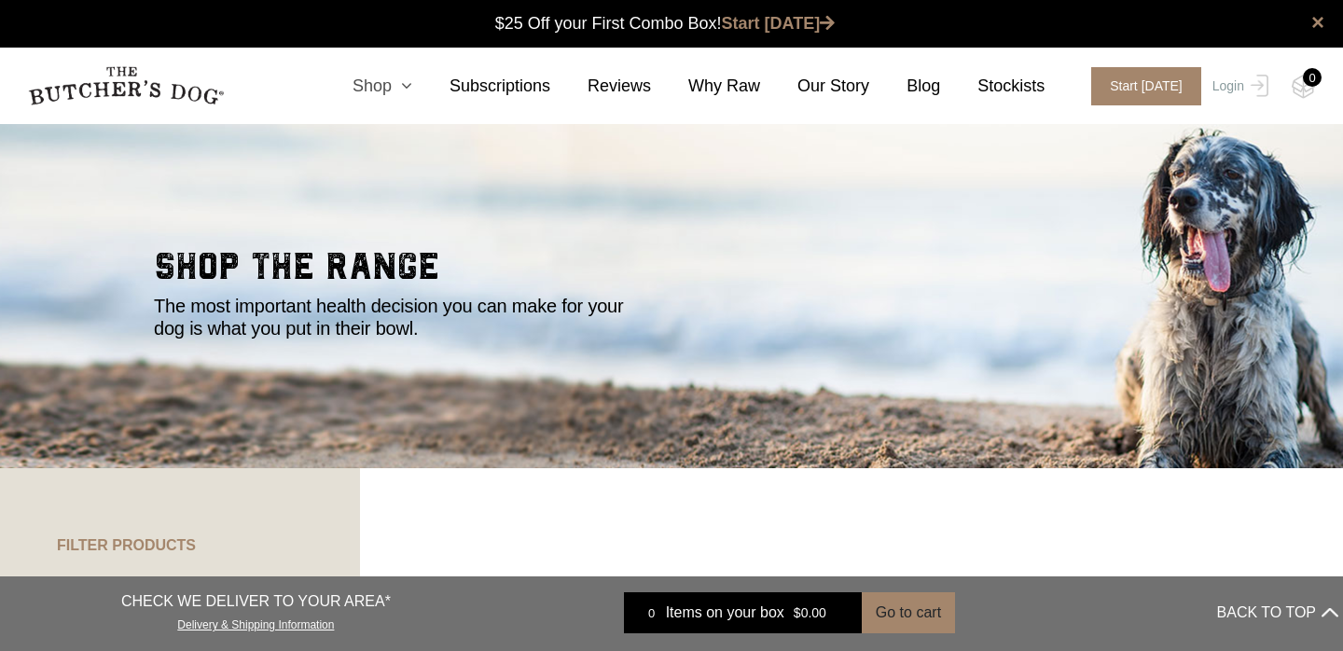
click at [409, 77] on icon at bounding box center [402, 85] width 21 height 17
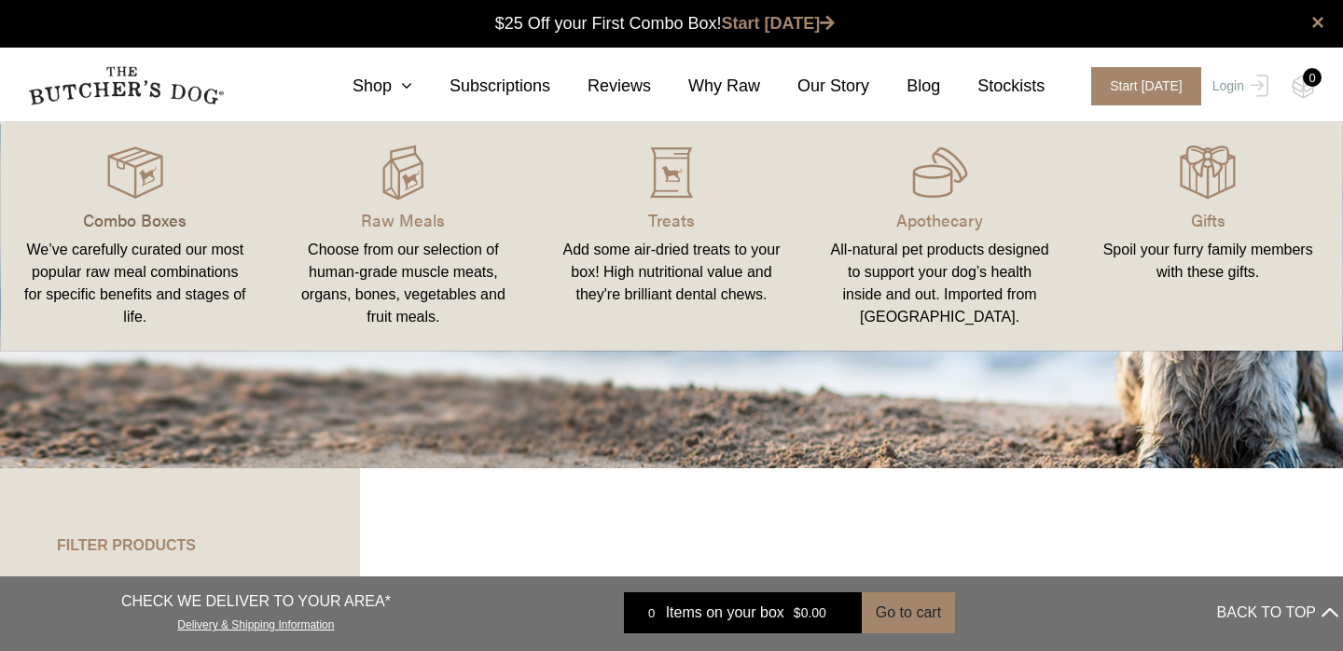
click at [132, 210] on p "Combo Boxes" at bounding box center [135, 219] width 224 height 25
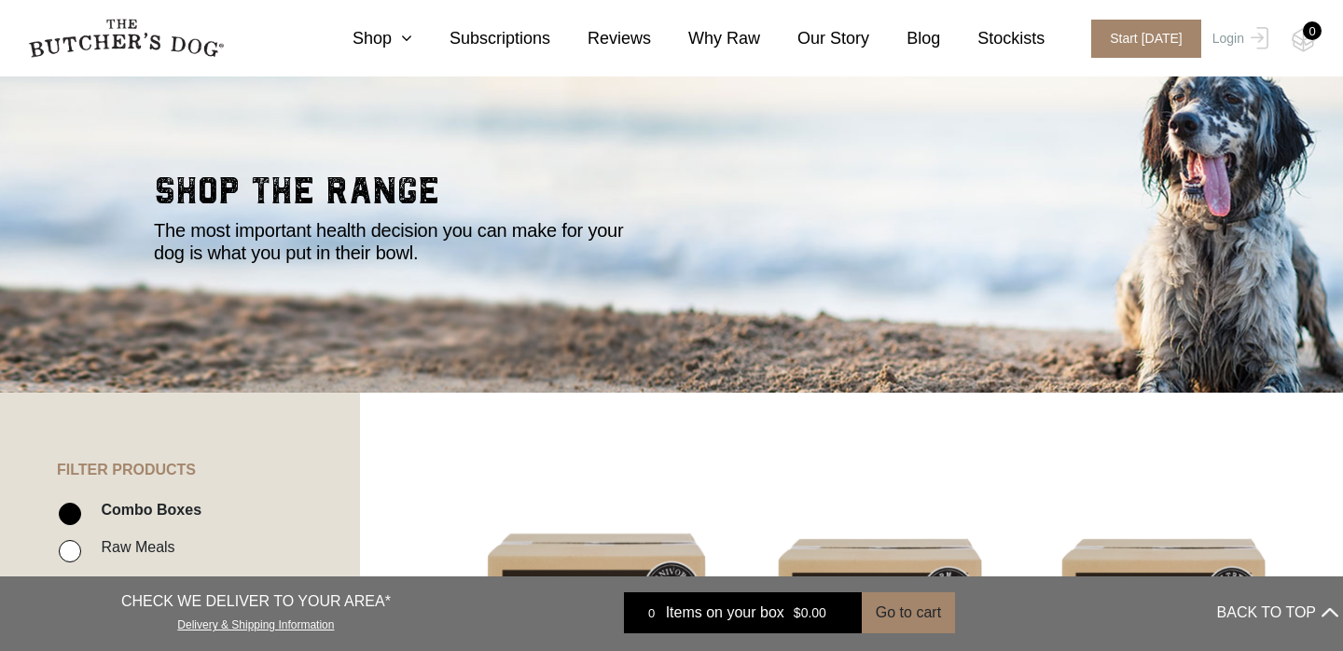
scroll to position [30, 0]
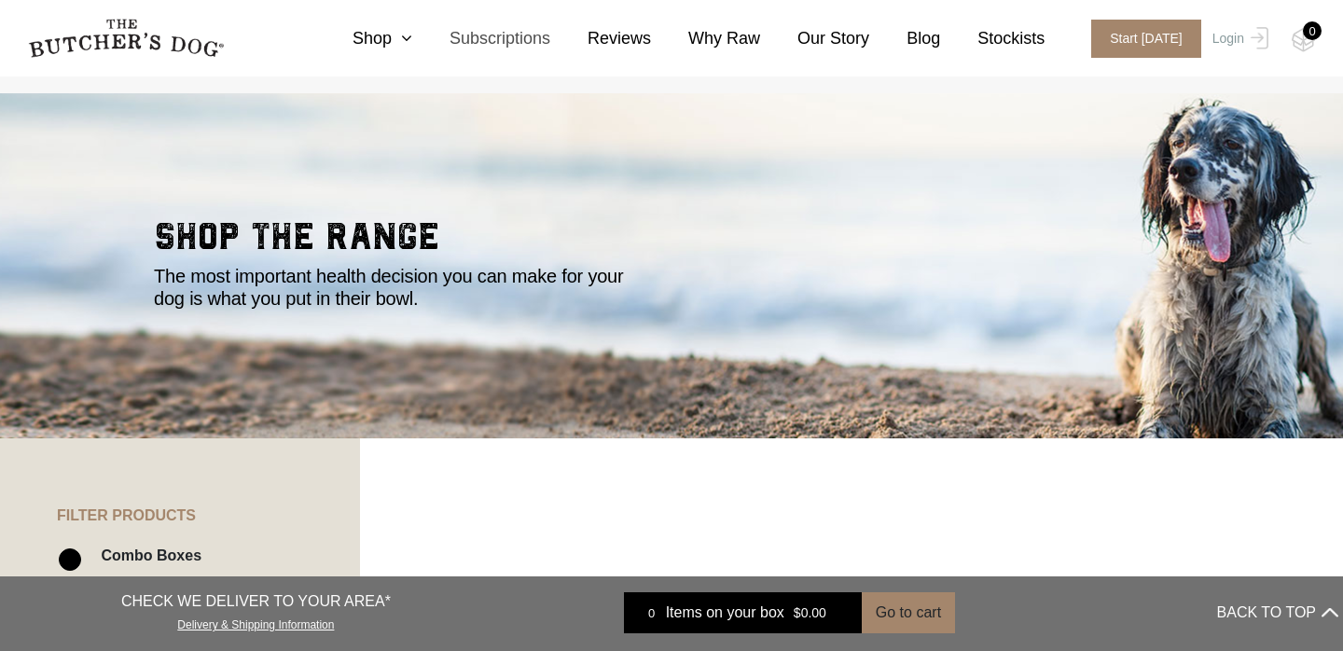
click at [459, 26] on link "Subscriptions" at bounding box center [481, 38] width 138 height 25
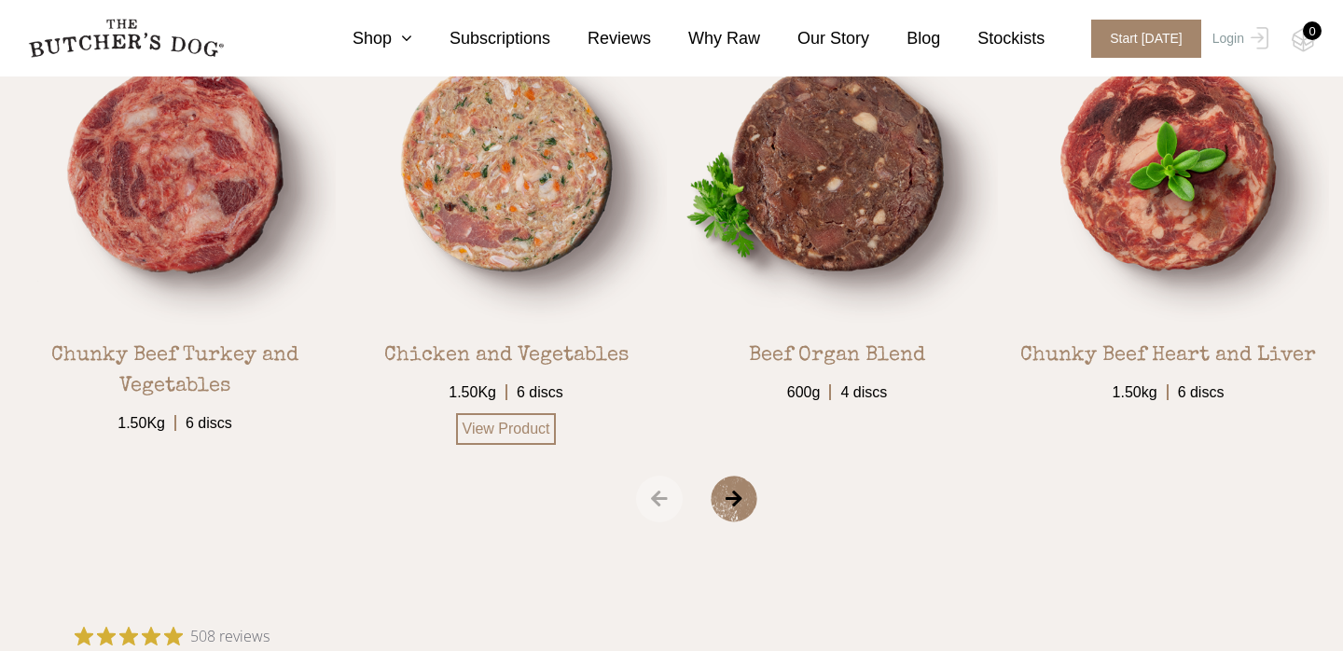
scroll to position [3099, 0]
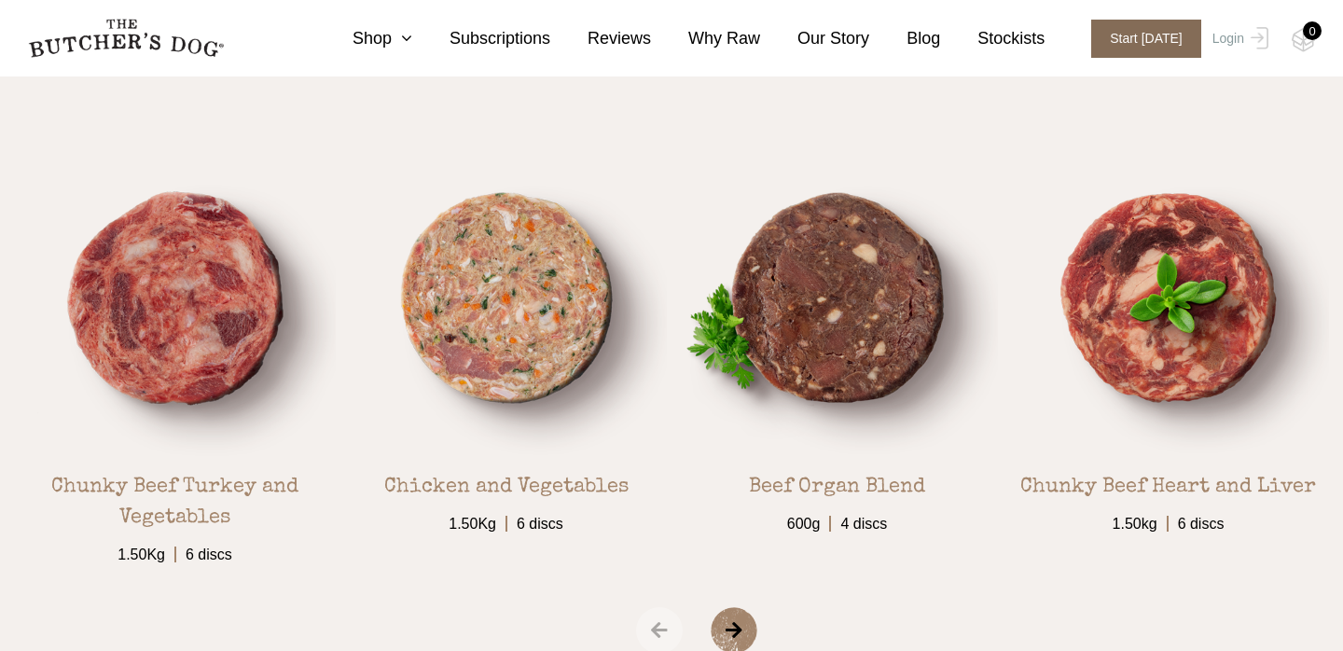
click at [1138, 48] on span "Start [DATE]" at bounding box center [1146, 39] width 110 height 38
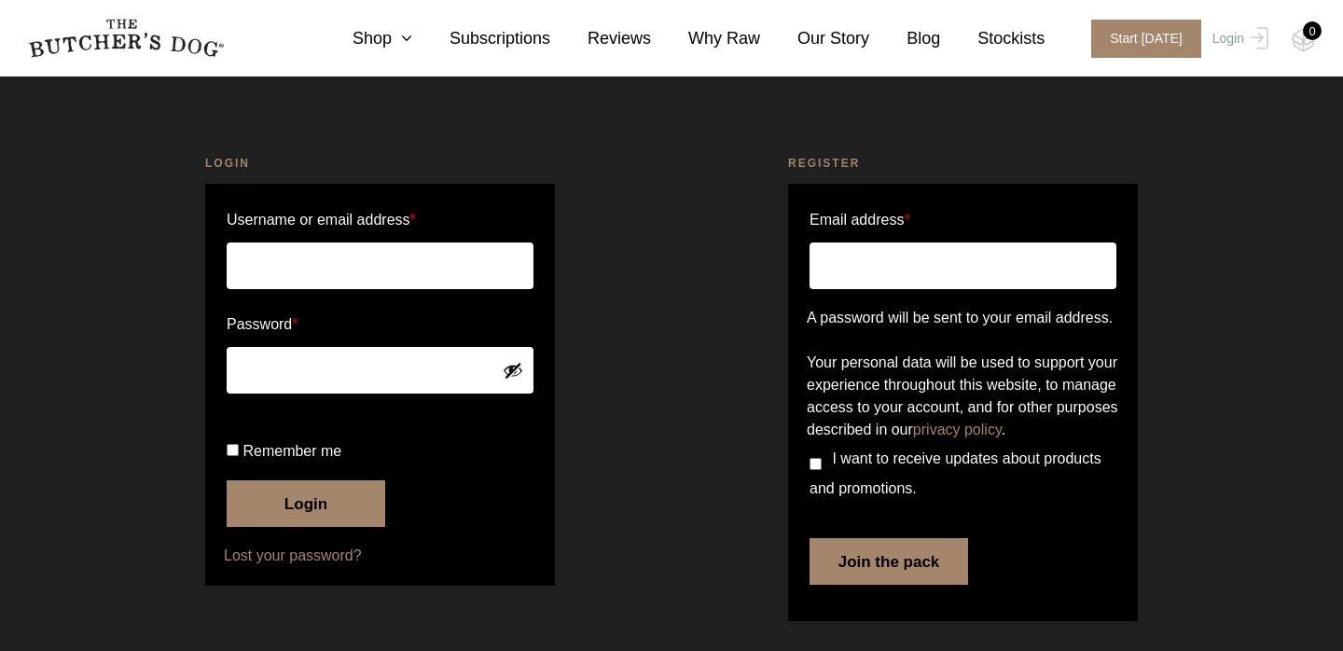
scroll to position [30, 0]
